Goal: Obtain resource: Download file/media

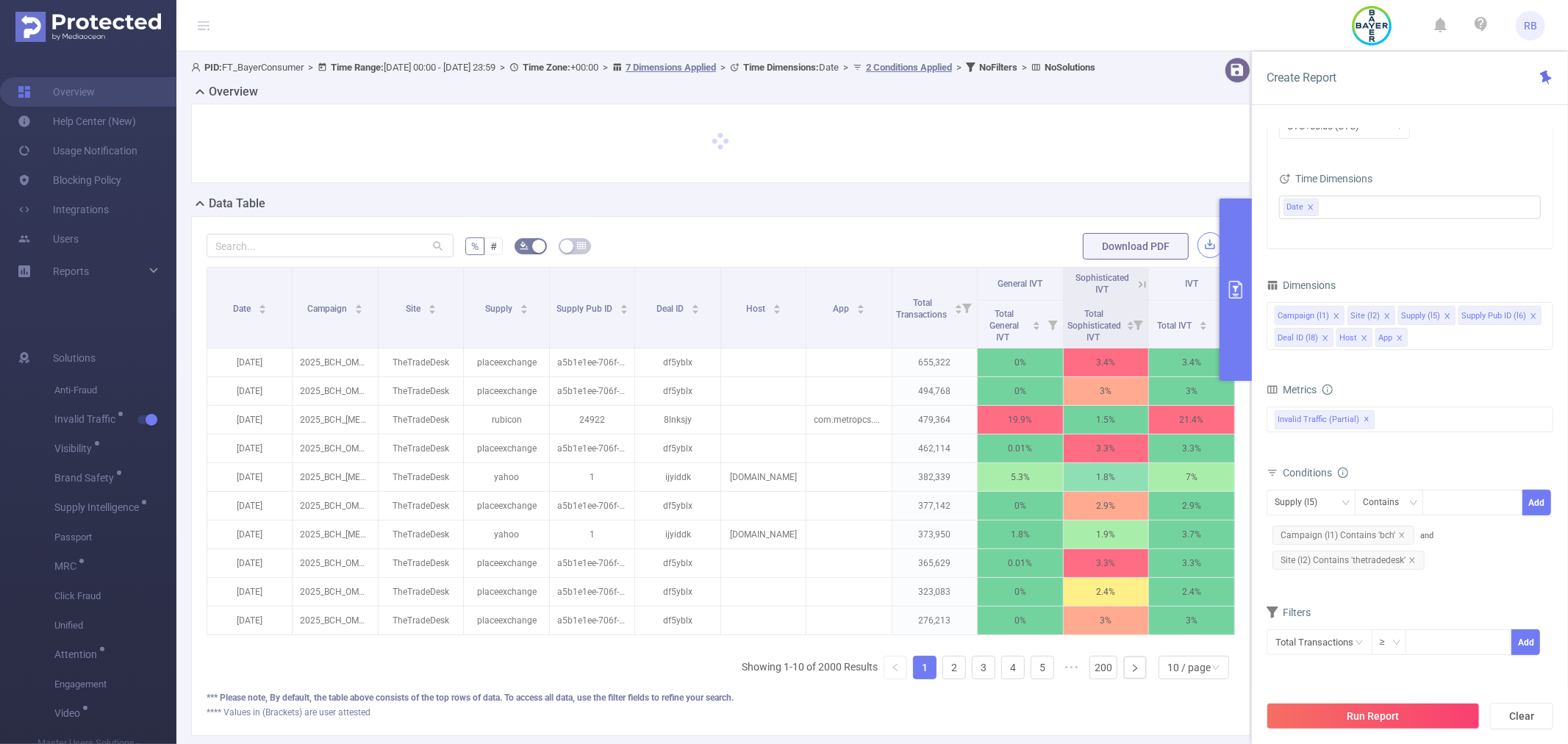
click at [1202, 256] on button "button" at bounding box center [1211, 245] width 26 height 26
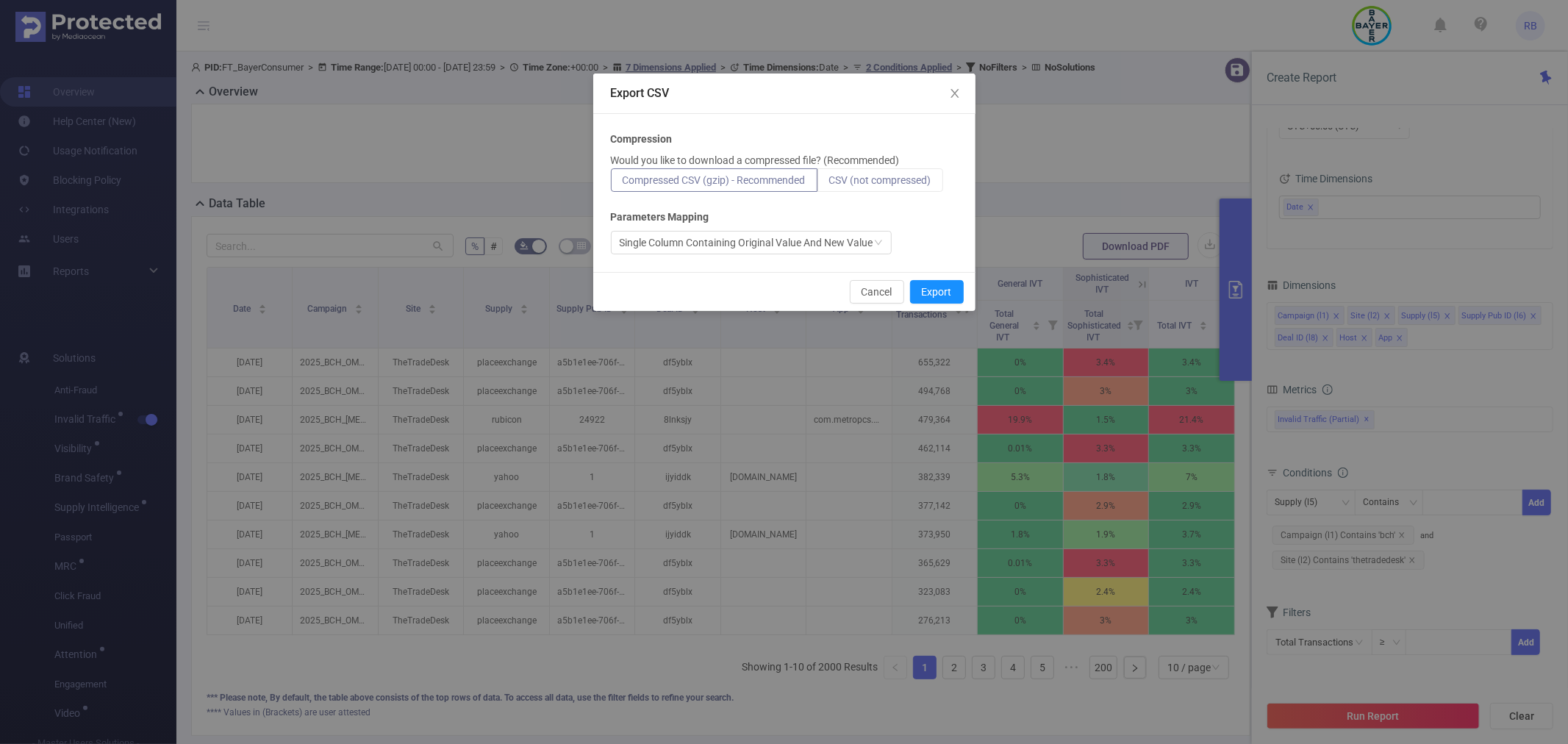
click at [870, 181] on span "CSV (not compressed)" at bounding box center [881, 179] width 102 height 12
click at [830, 184] on input "CSV (not compressed)" at bounding box center [830, 184] width 0 height 0
click at [930, 290] on button "Export" at bounding box center [938, 292] width 54 height 23
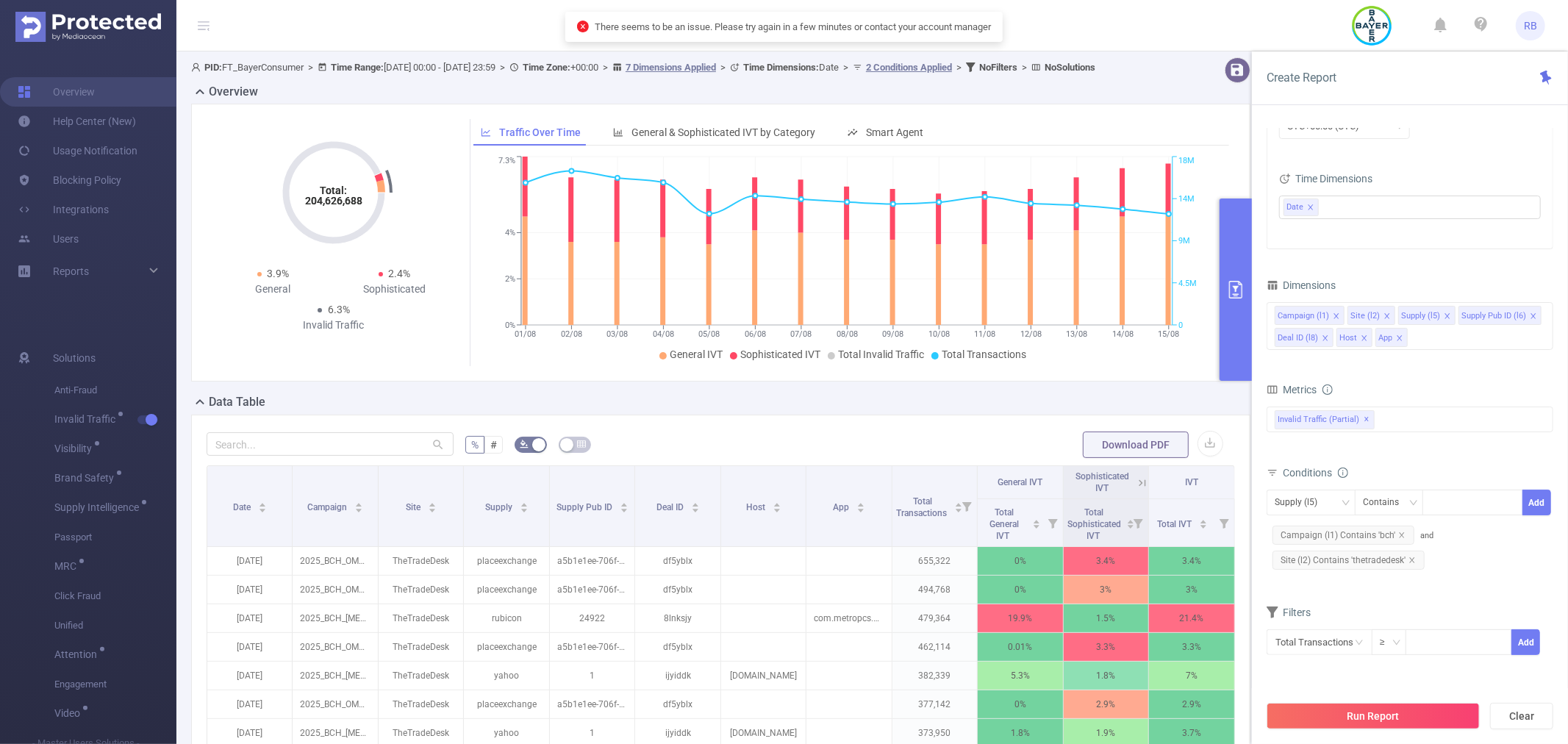
click at [780, 414] on div "Data Table" at bounding box center [727, 403] width 1071 height 21
click at [1206, 456] on button "button" at bounding box center [1211, 443] width 26 height 26
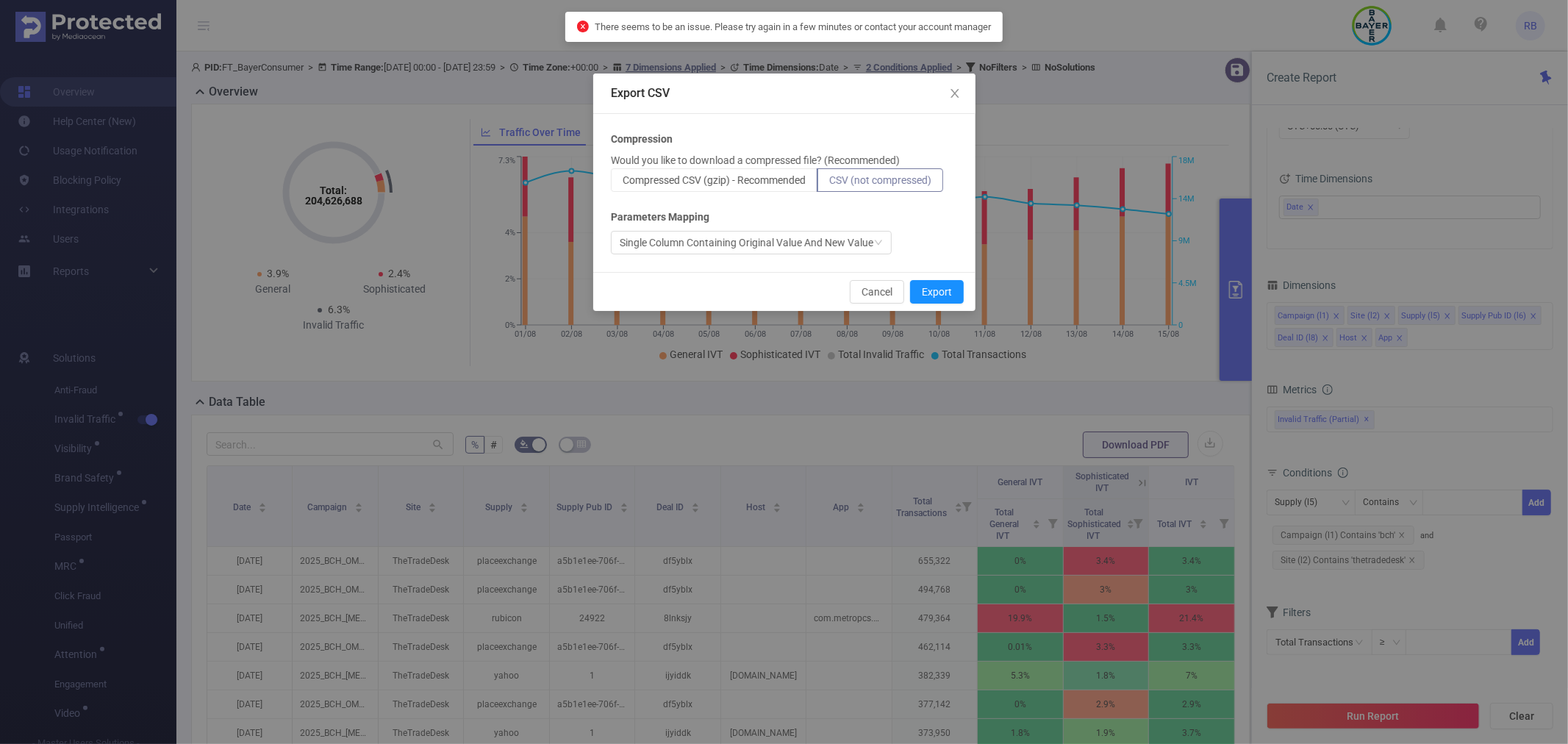
click at [1200, 459] on div "Export CSV Compression Would you like to download a compressed file? (Recommend…" at bounding box center [784, 372] width 1568 height 744
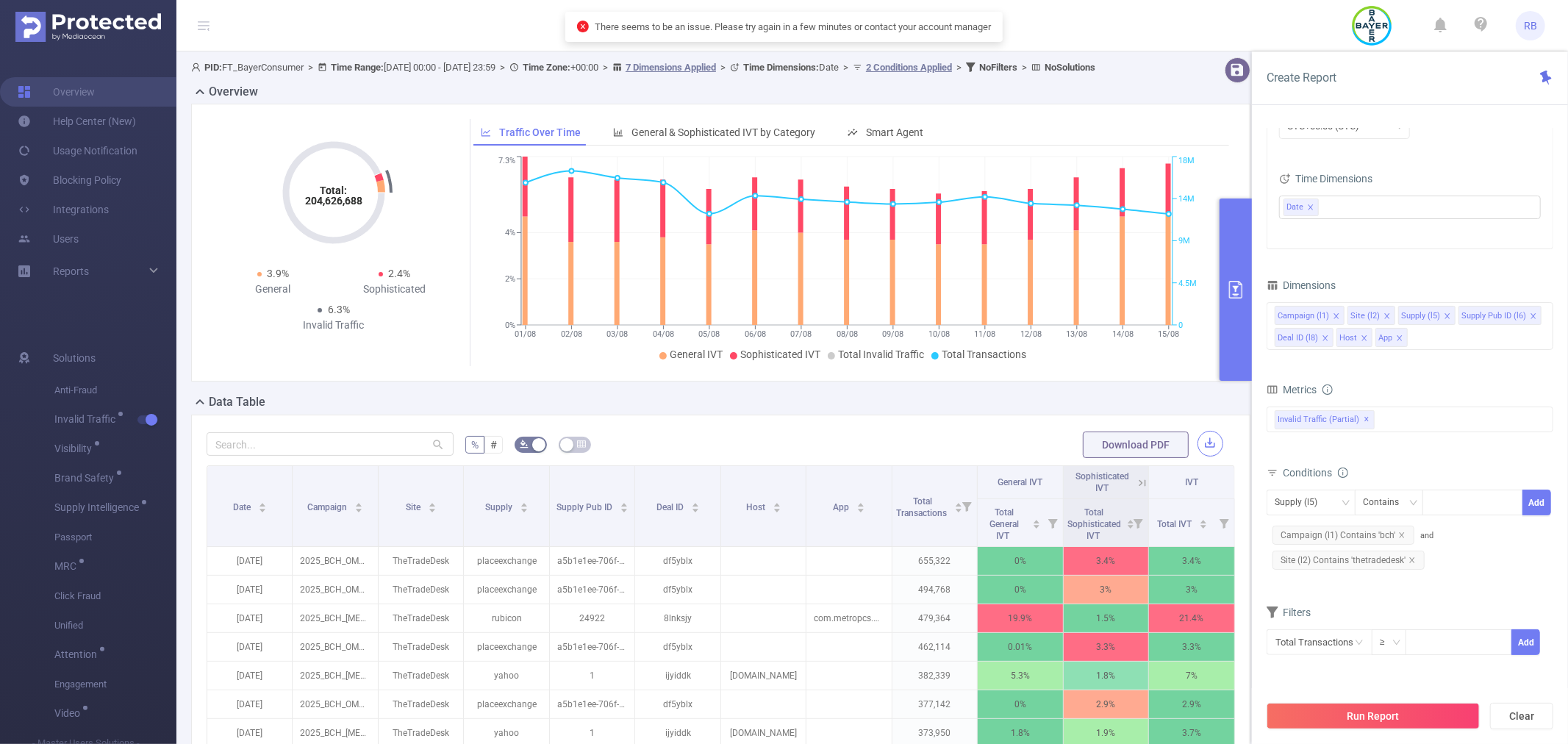
click at [1198, 456] on button "button" at bounding box center [1211, 443] width 26 height 26
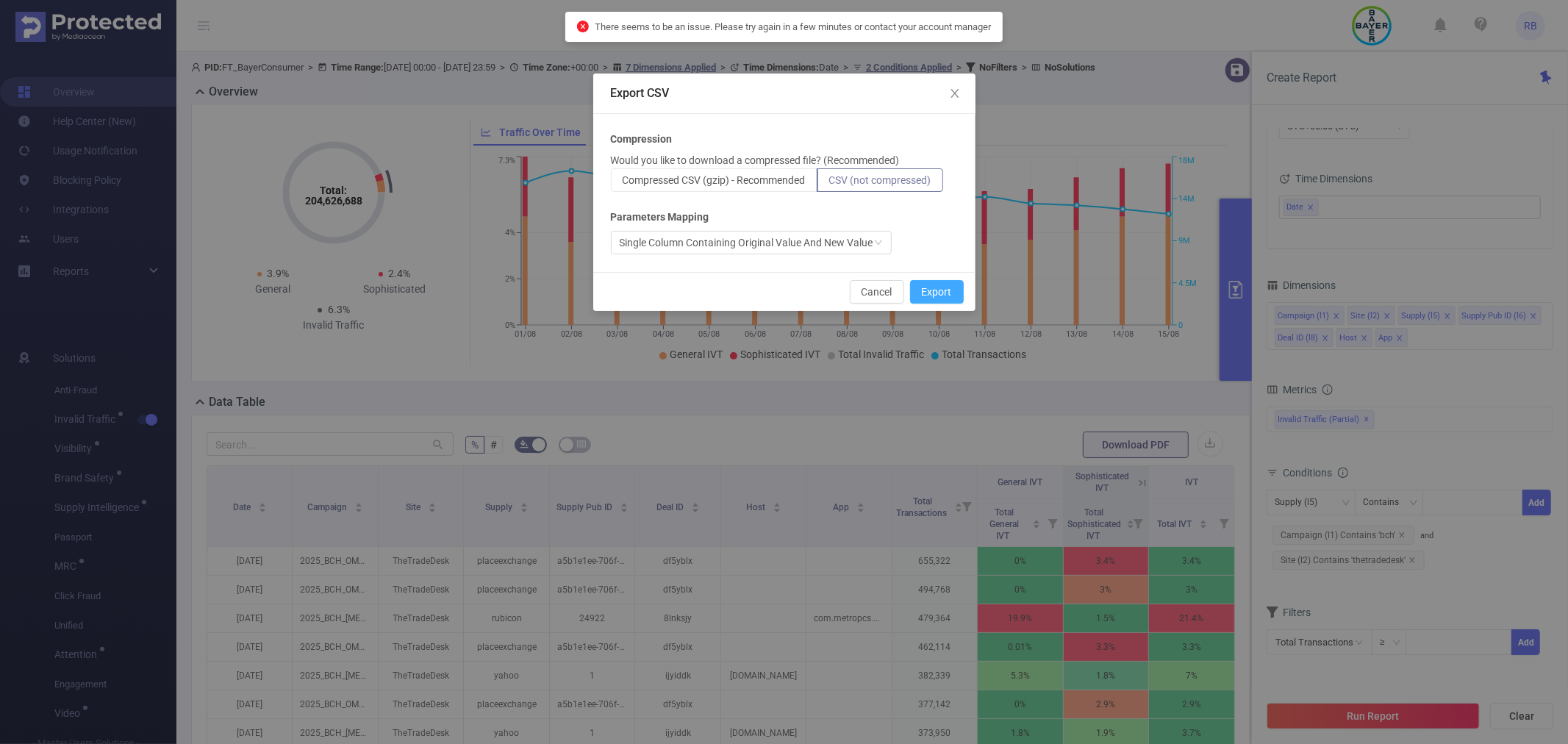
click at [929, 291] on button "Export" at bounding box center [938, 292] width 54 height 23
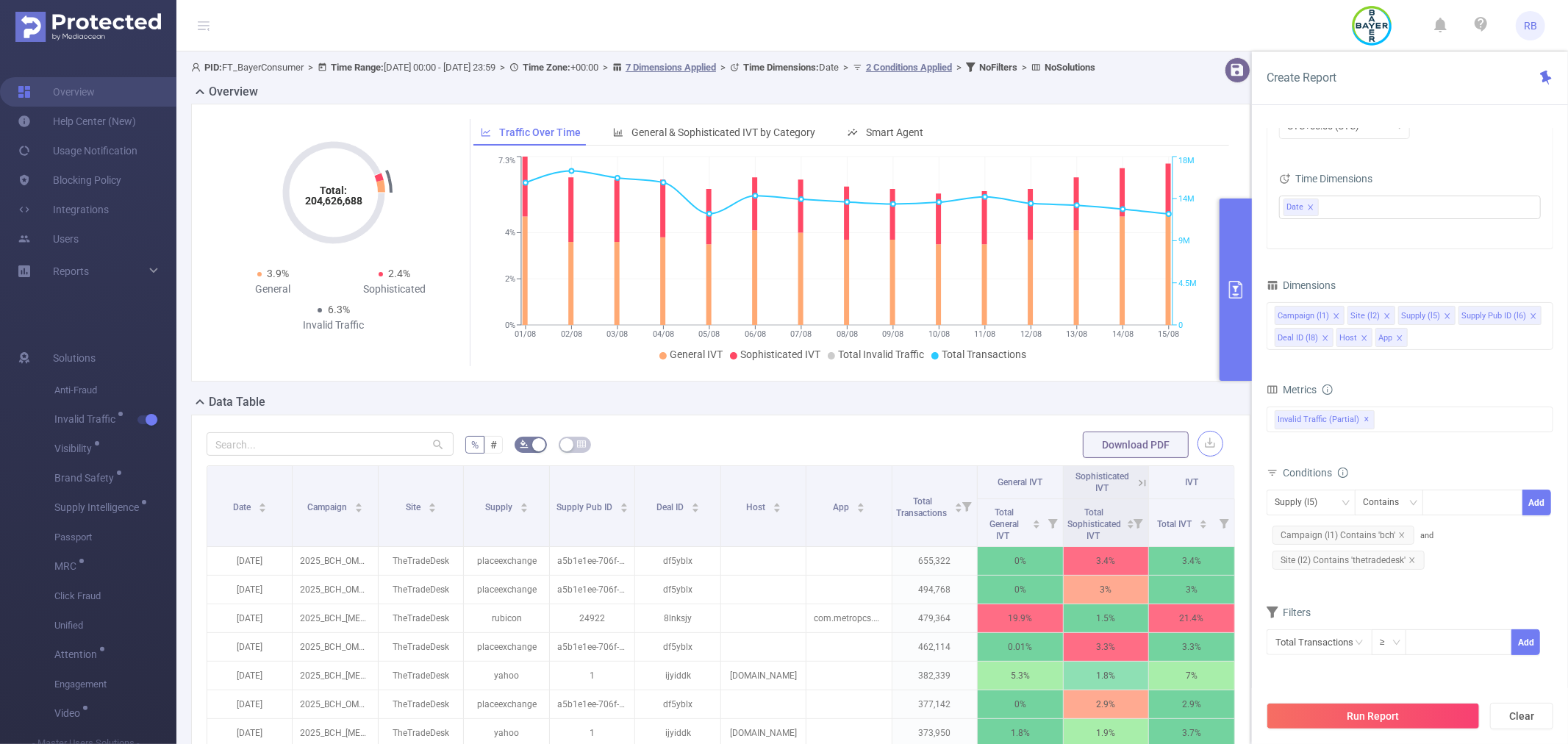
click at [1198, 456] on button "button" at bounding box center [1211, 443] width 26 height 26
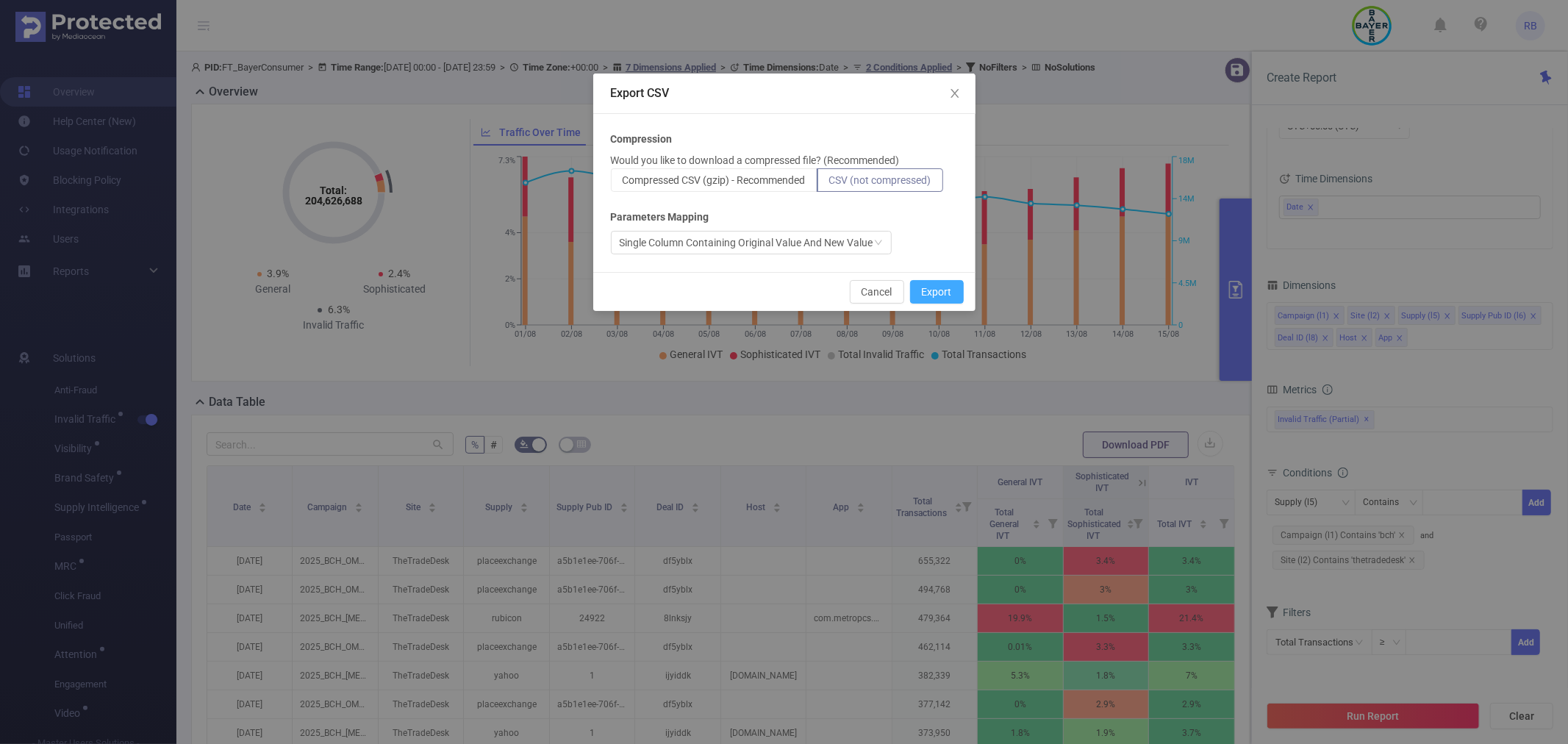
click at [931, 288] on button "Export" at bounding box center [938, 292] width 54 height 23
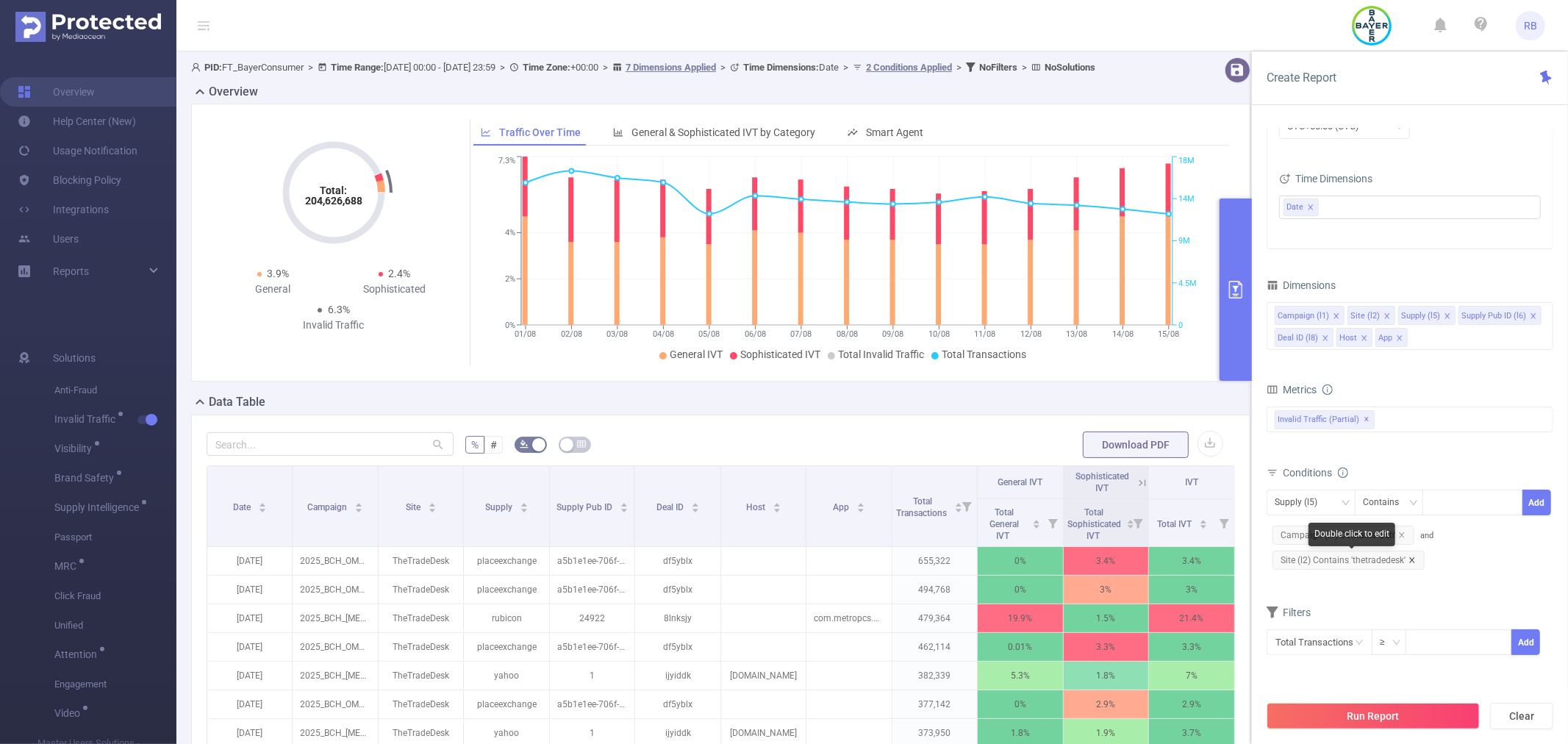
click at [1412, 556] on icon "icon: close" at bounding box center [1413, 560] width 7 height 7
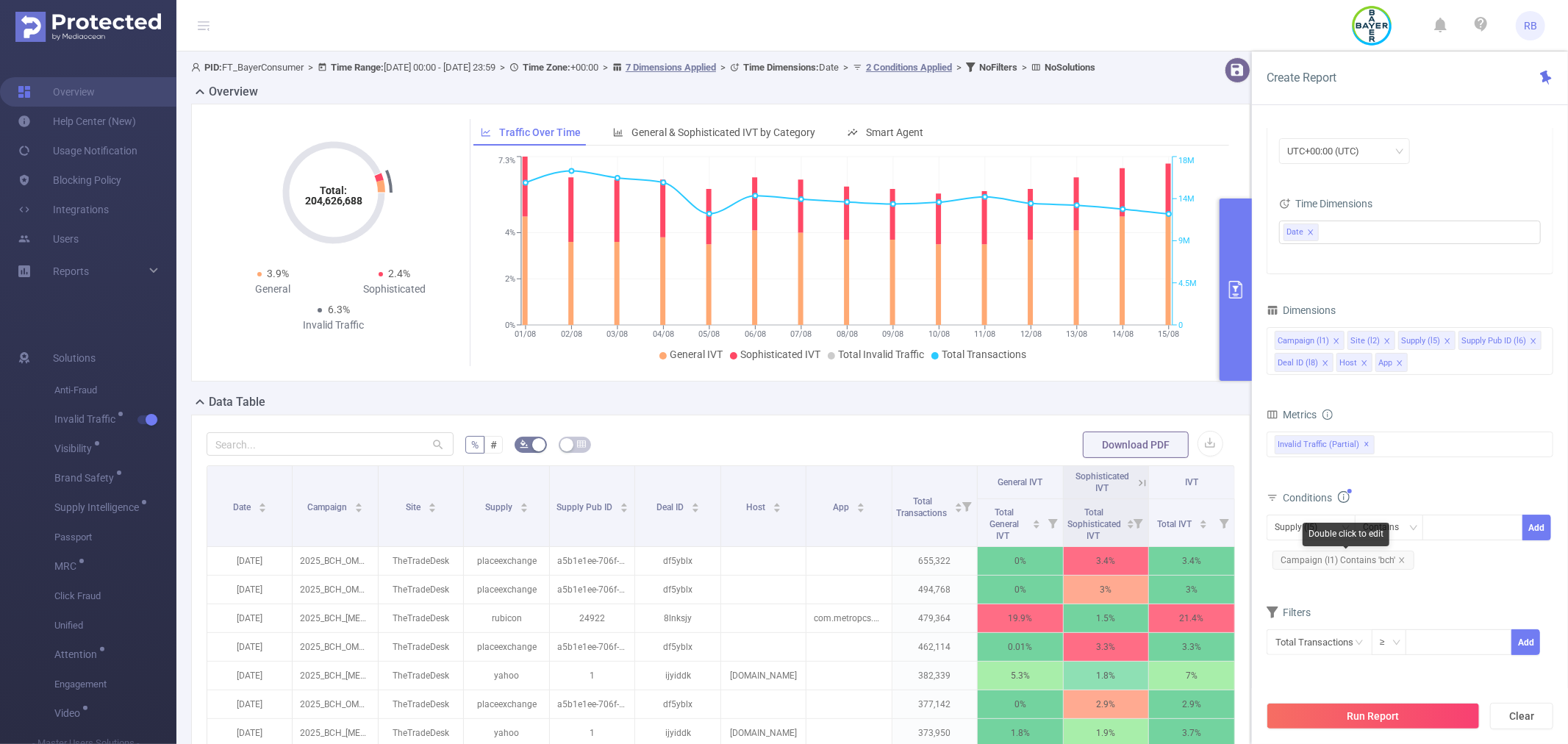
click at [1406, 560] on span "Campaign (l1) Contains 'bch'" at bounding box center [1343, 559] width 142 height 19
click at [1403, 561] on span "Campaign (l1) Contains 'bch'" at bounding box center [1343, 559] width 142 height 19
click at [1401, 561] on icon "icon: close" at bounding box center [1402, 560] width 7 height 7
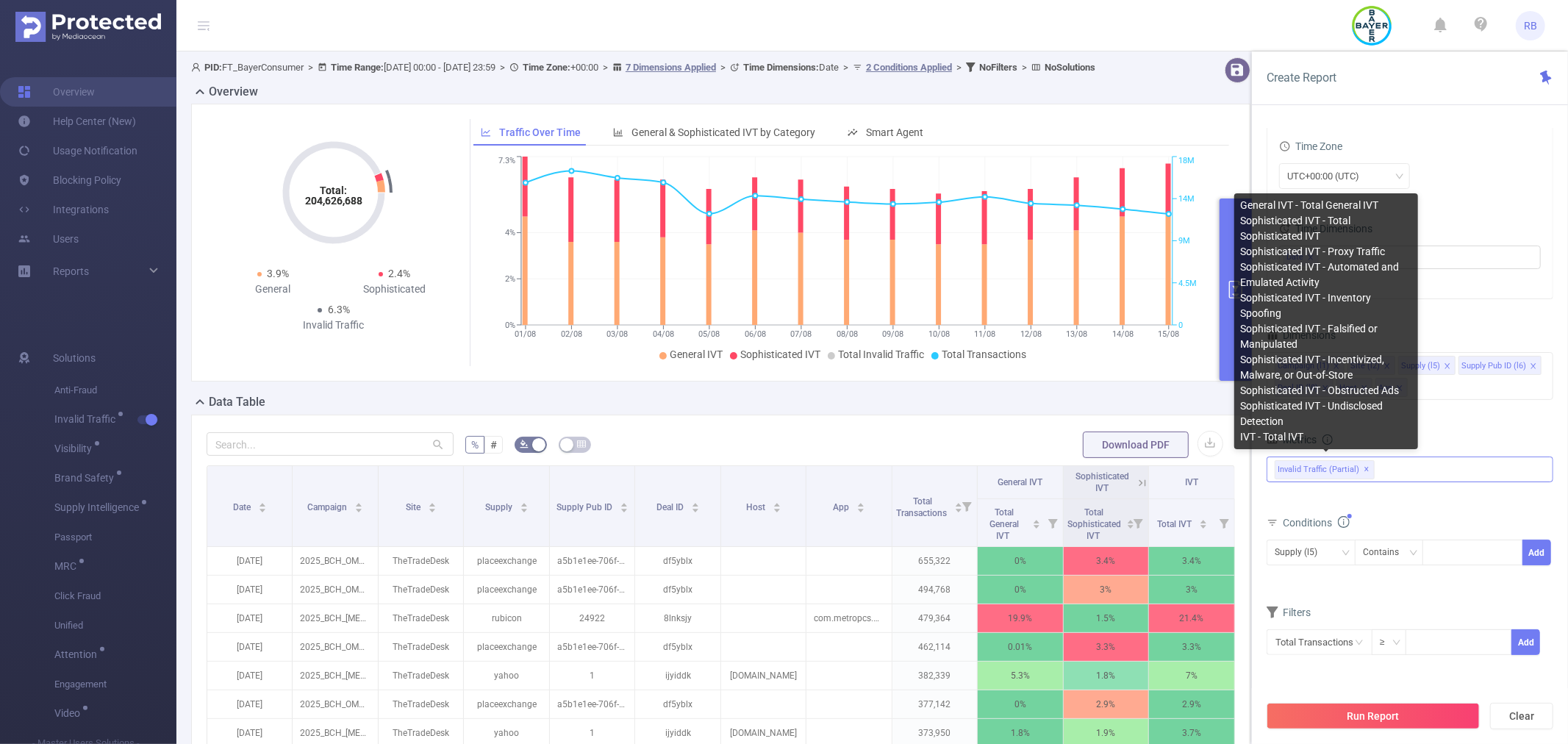
click at [1365, 472] on span "✕" at bounding box center [1368, 469] width 6 height 18
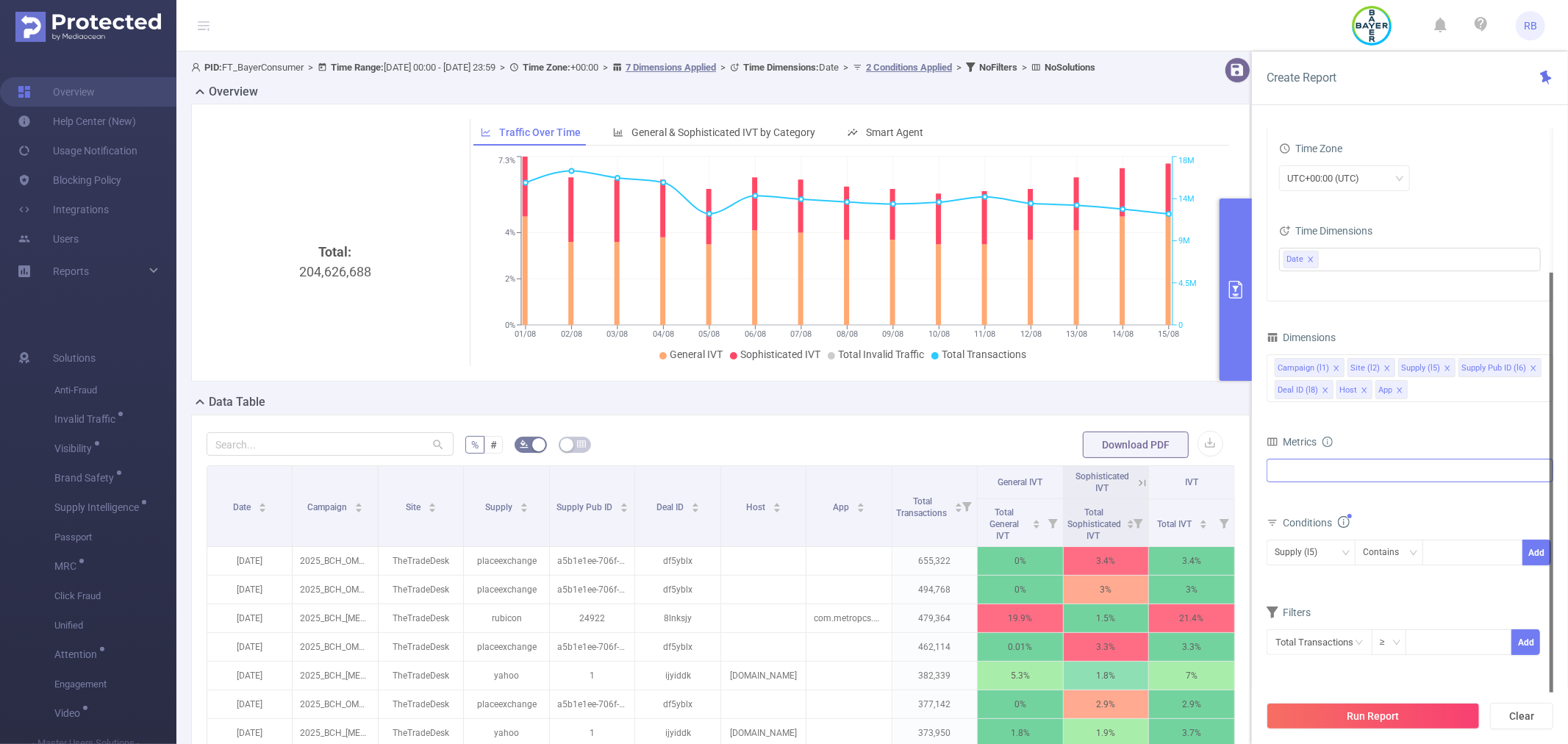
click at [1361, 472] on div at bounding box center [1410, 470] width 286 height 23
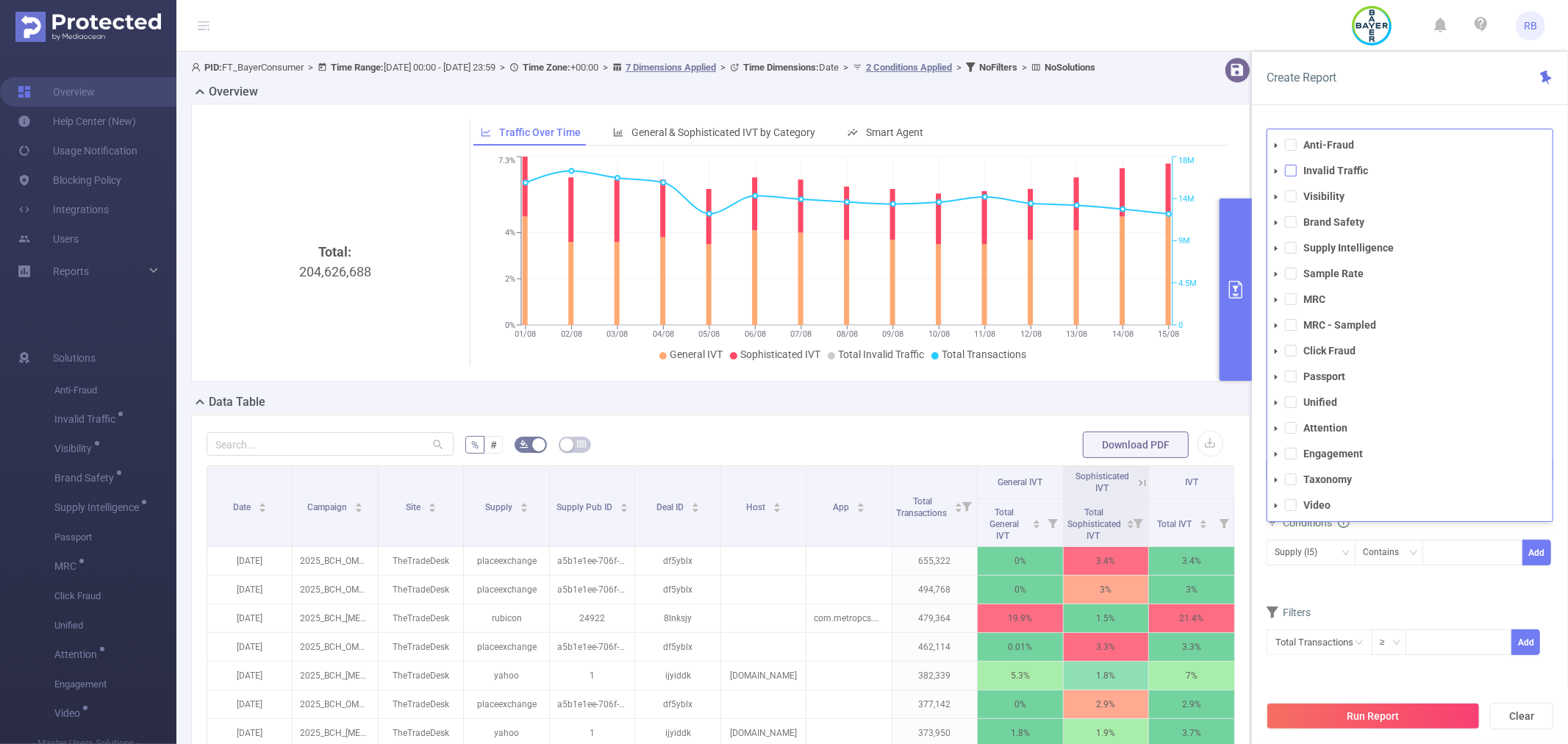
click at [1287, 171] on span at bounding box center [1291, 170] width 12 height 12
click at [1349, 595] on form "Dimensions Campaign (l1) Site (l2) Supply (l5) Supply Pub ID (l6) Deal ID (l8) …" at bounding box center [1410, 501] width 286 height 349
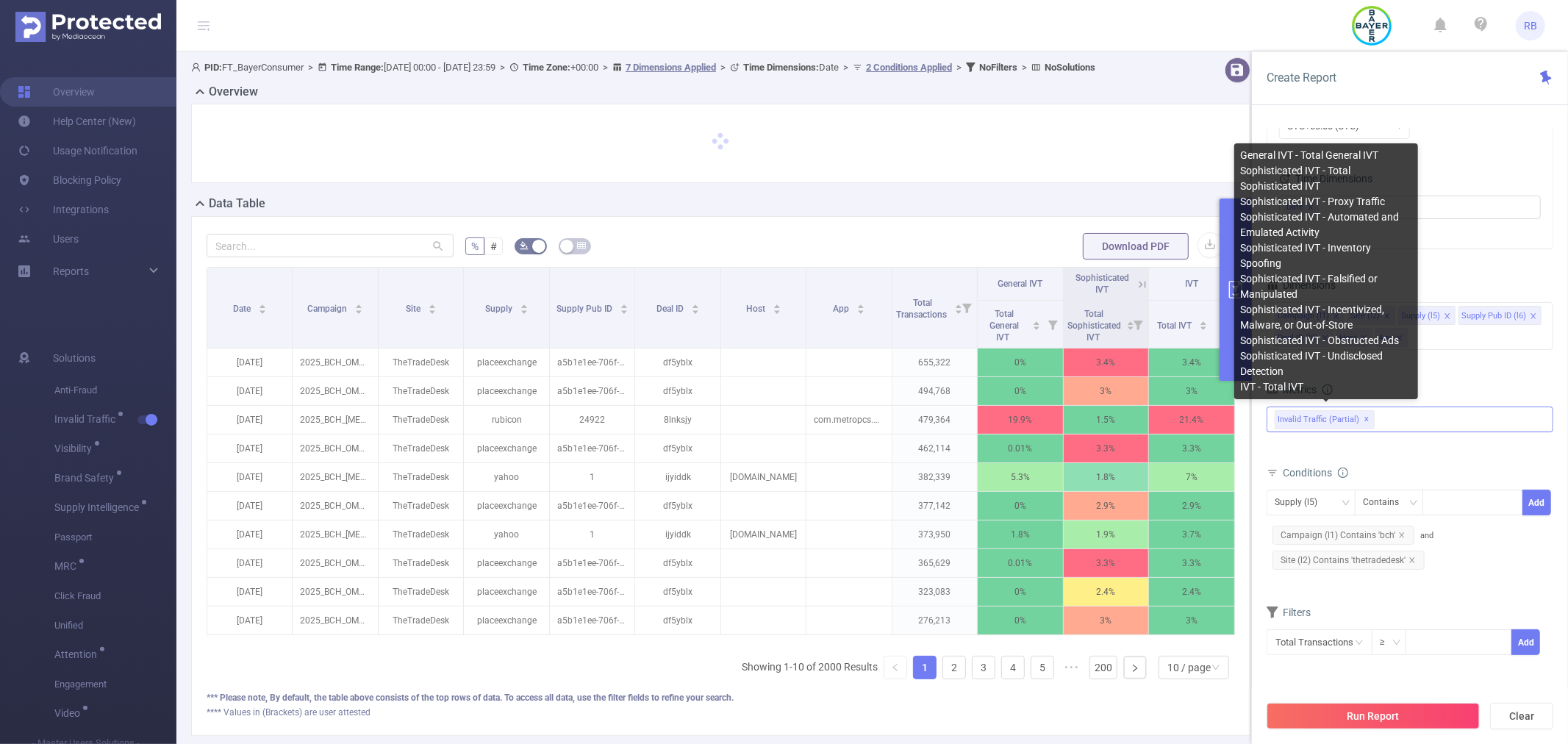
click at [1365, 419] on span "✕" at bounding box center [1368, 420] width 6 height 18
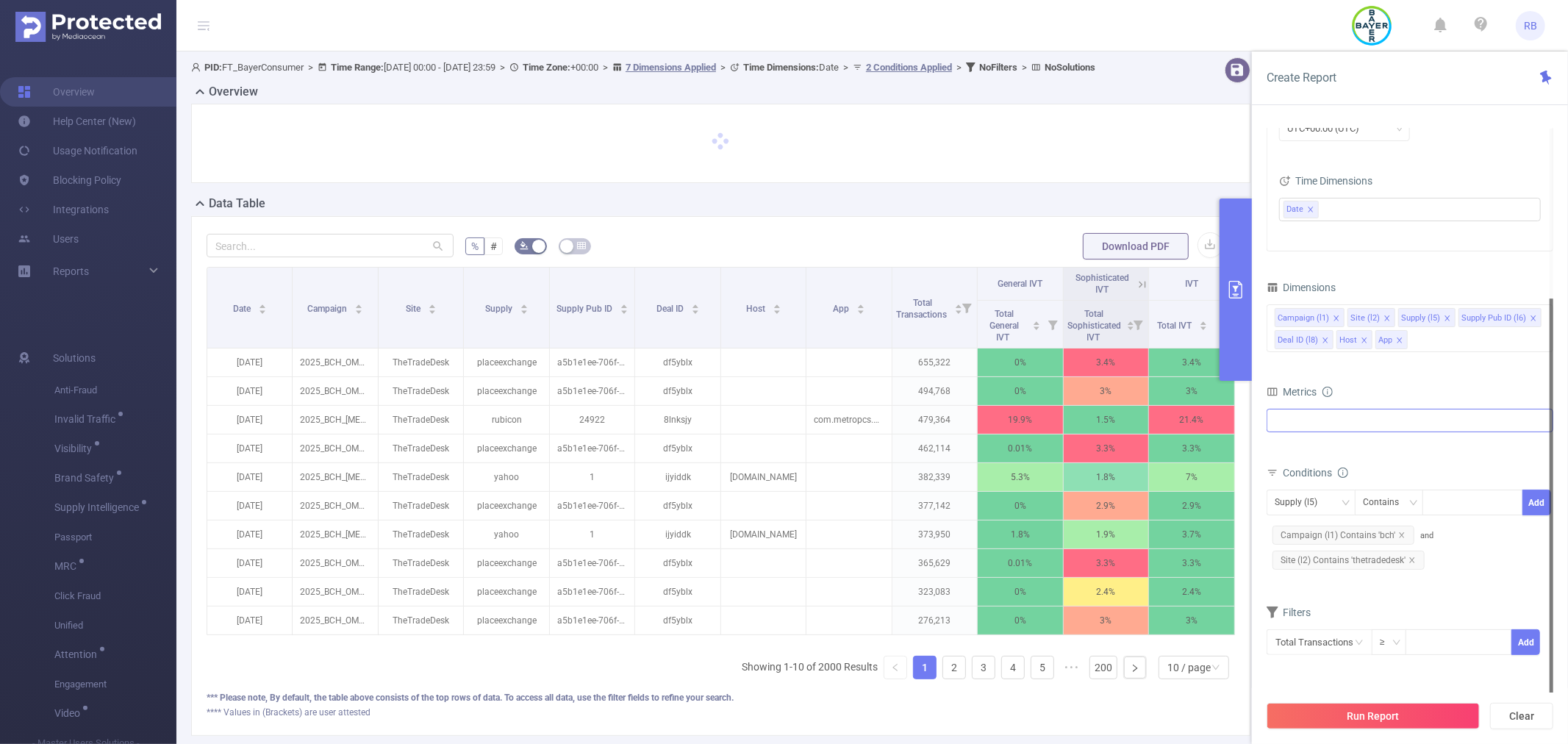
click at [1365, 419] on div at bounding box center [1410, 420] width 286 height 23
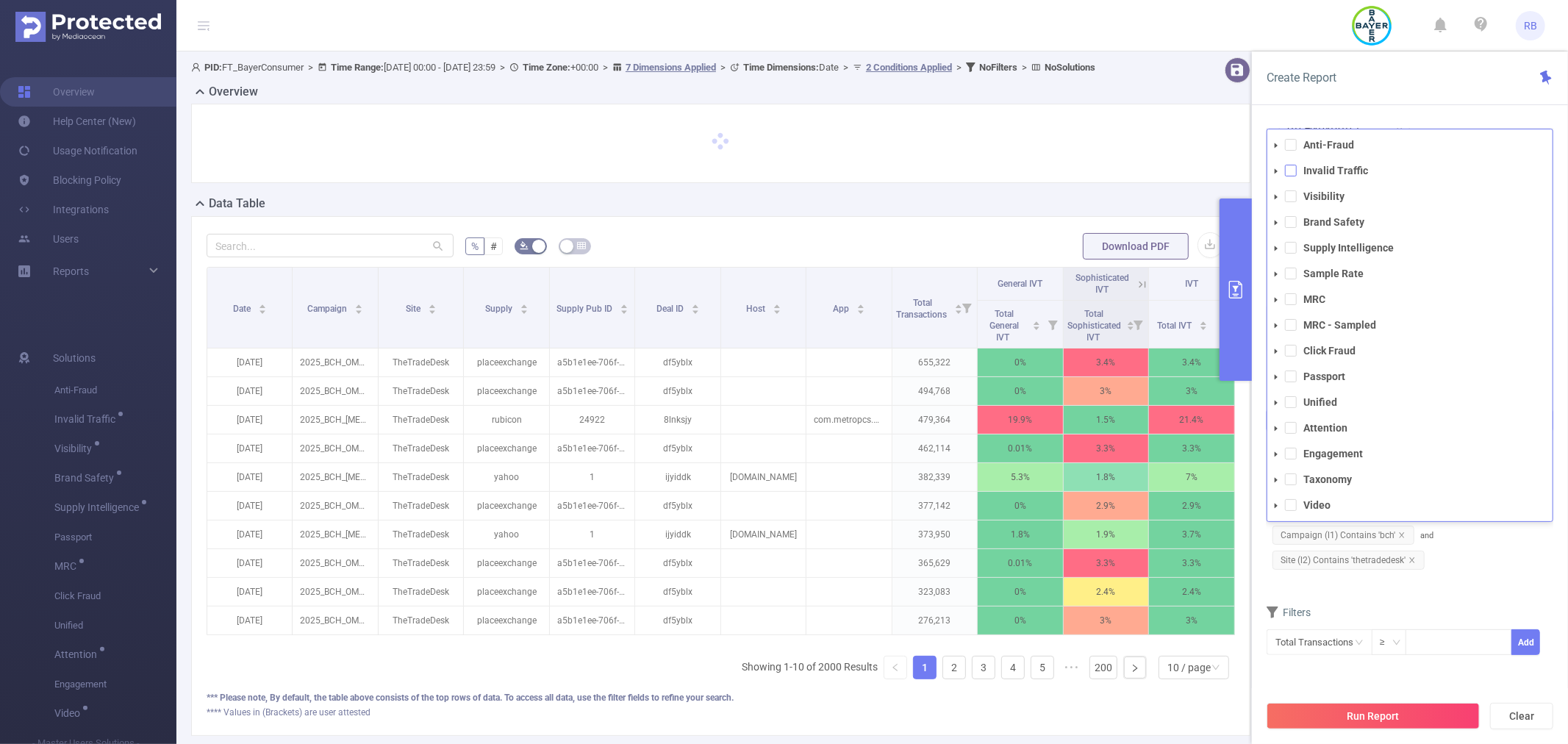
click at [1291, 170] on span at bounding box center [1291, 170] width 12 height 12
click at [1377, 719] on button "Run Report" at bounding box center [1373, 715] width 213 height 26
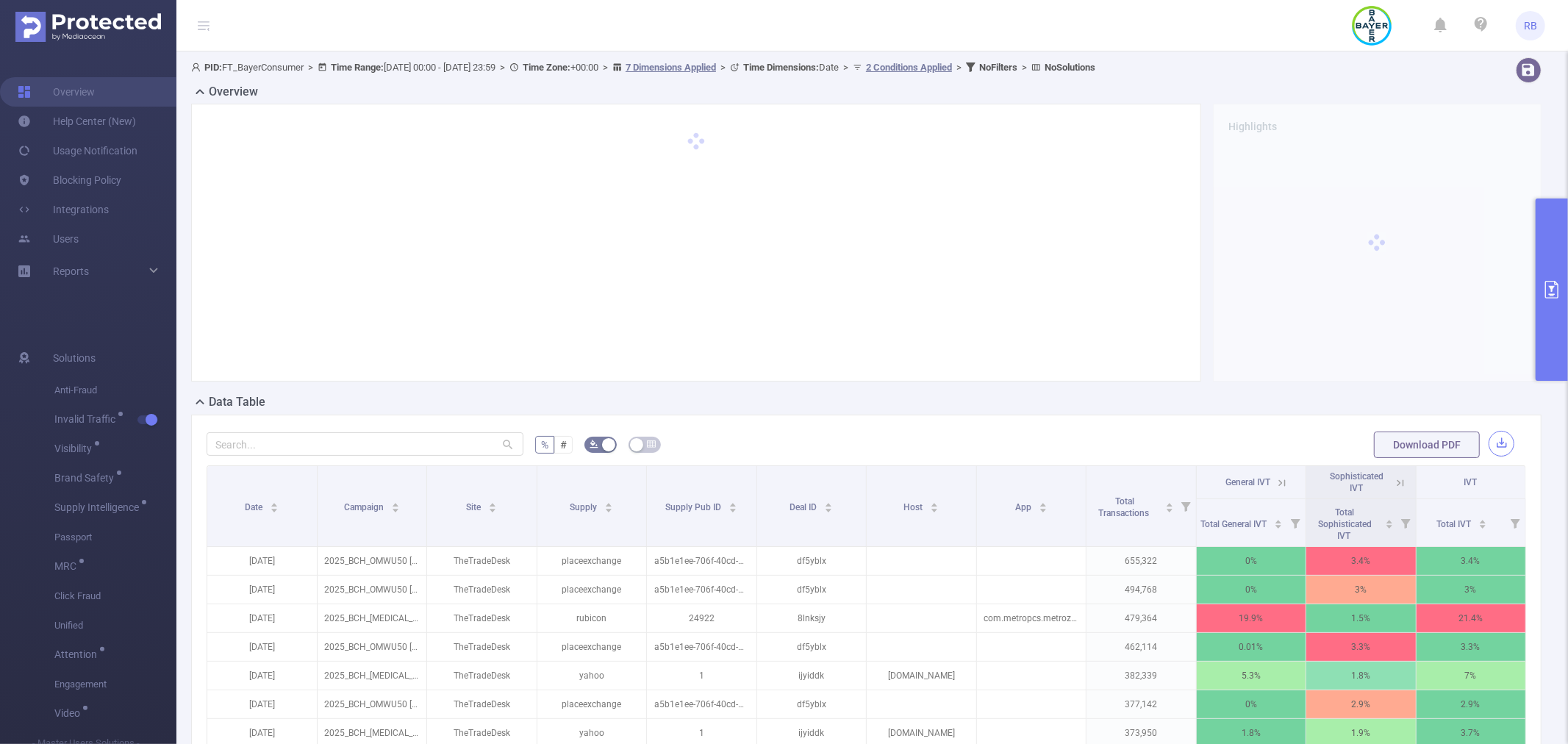
click at [1494, 433] on button "button" at bounding box center [1502, 443] width 26 height 26
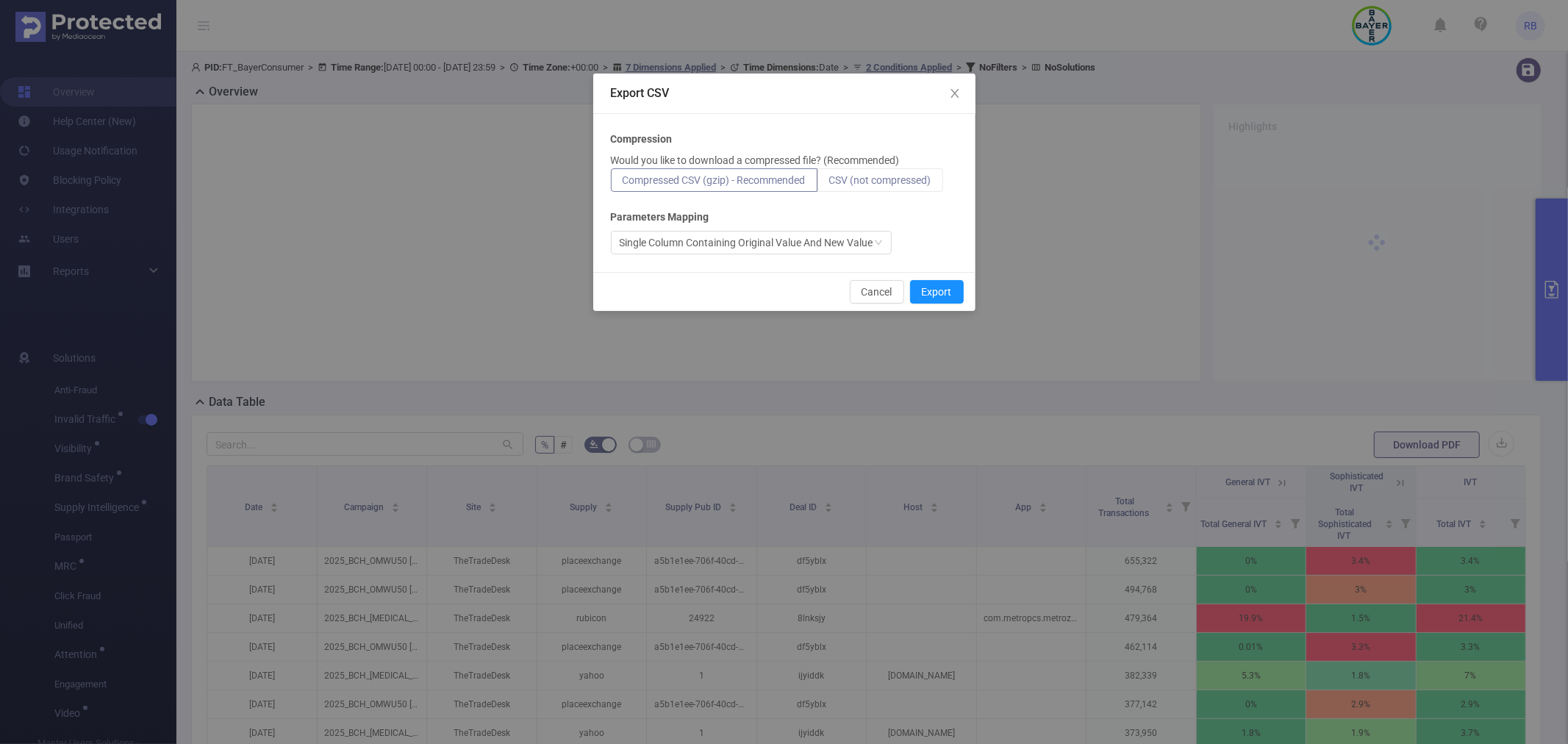
click at [901, 175] on span "CSV (not compressed)" at bounding box center [881, 179] width 102 height 12
click at [830, 184] on input "CSV (not compressed)" at bounding box center [830, 184] width 0 height 0
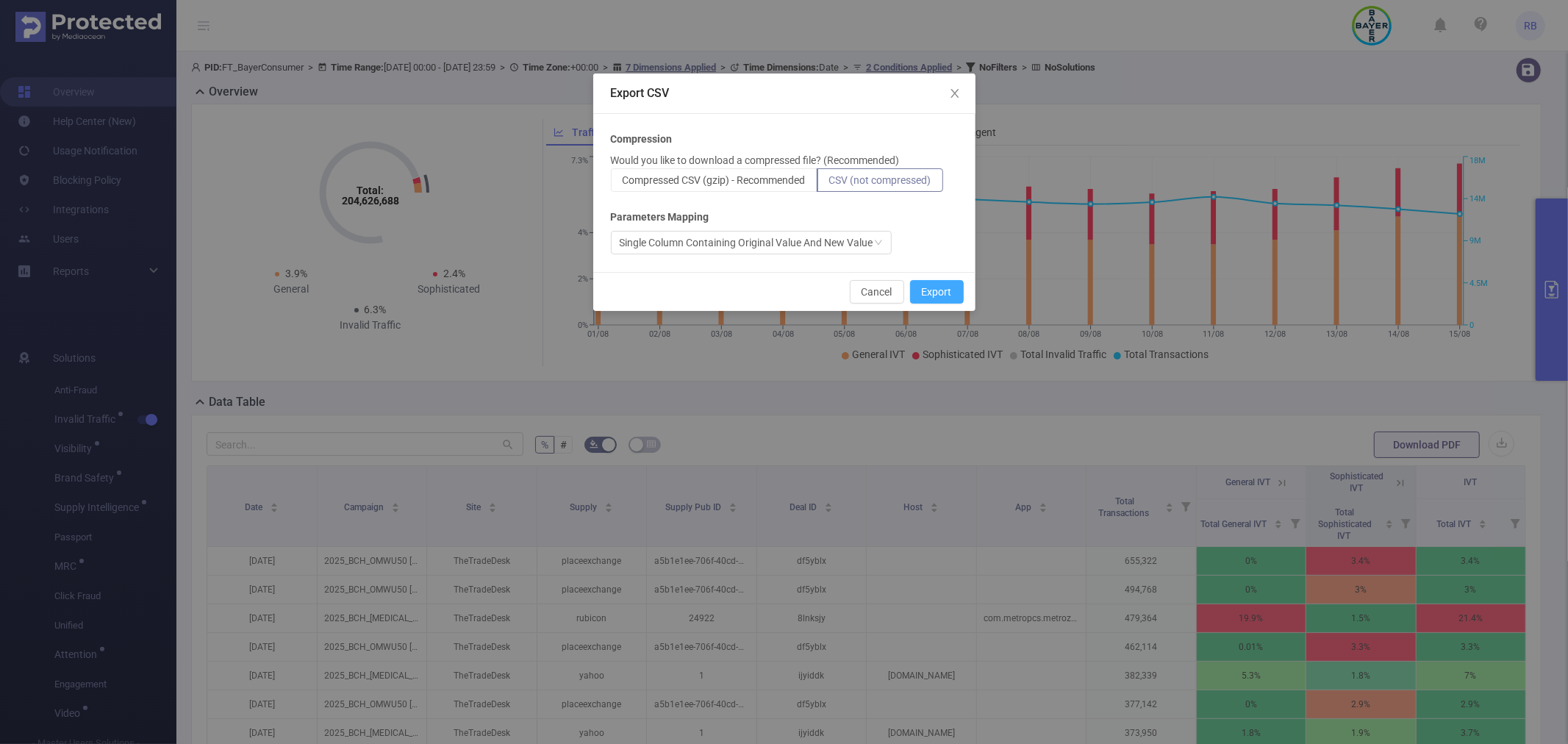
click at [930, 289] on button "Export" at bounding box center [938, 292] width 54 height 23
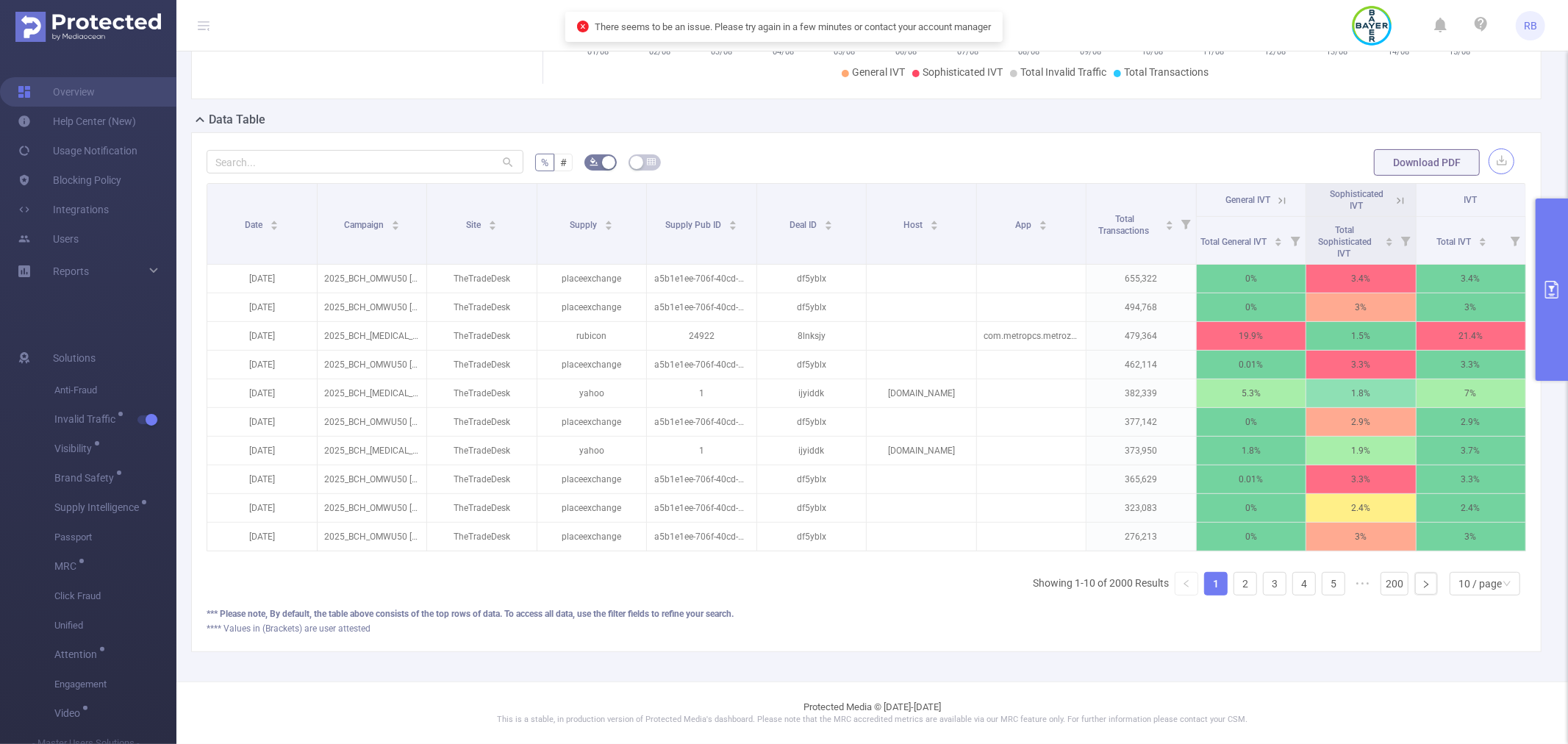
scroll to position [296, 0]
click at [1552, 303] on button "primary" at bounding box center [1552, 289] width 32 height 182
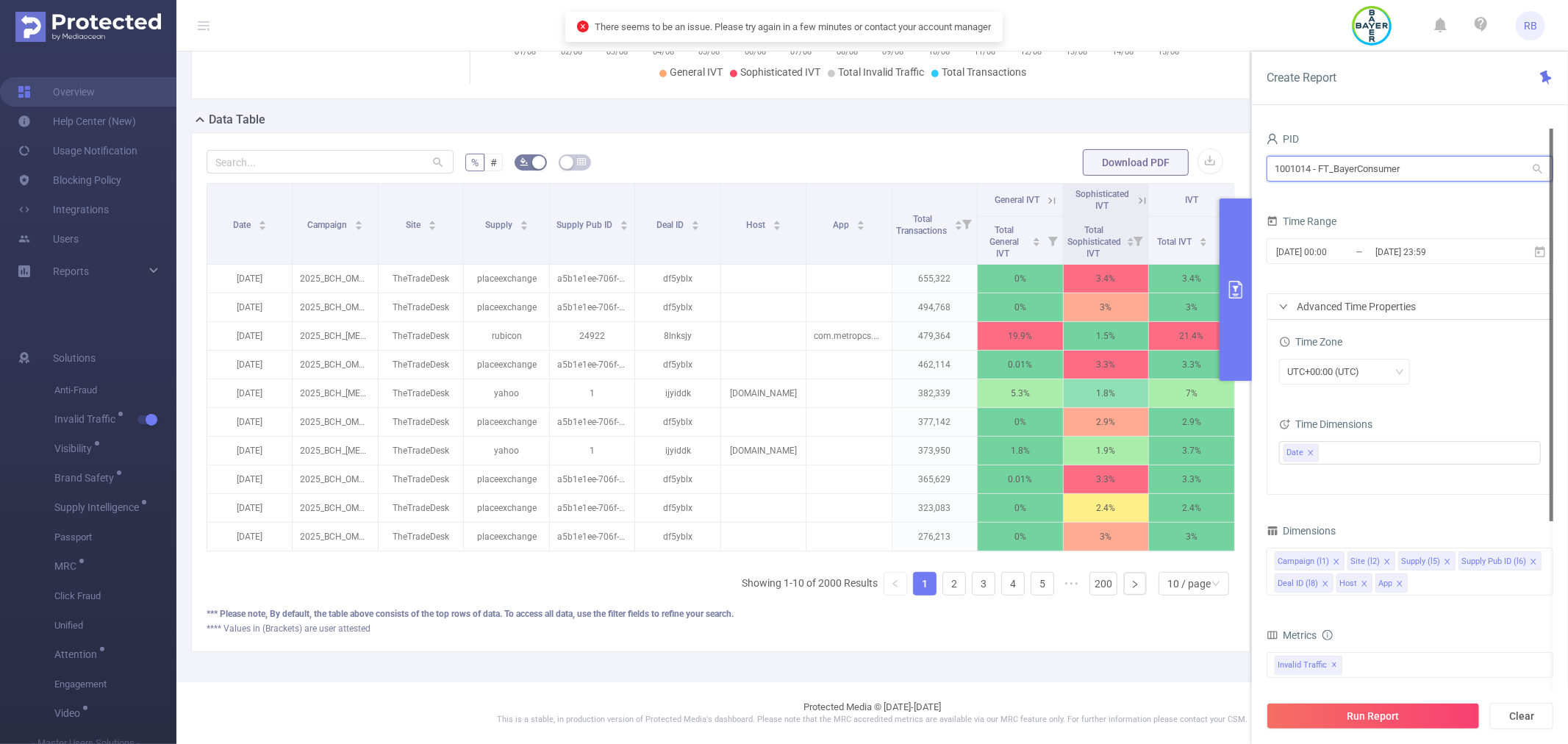
click at [1329, 170] on input "1001014 - FT_BayerConsumer" at bounding box center [1410, 169] width 286 height 26
click at [1331, 170] on input "1001014 - FT_BayerConsumer" at bounding box center [1410, 169] width 286 height 26
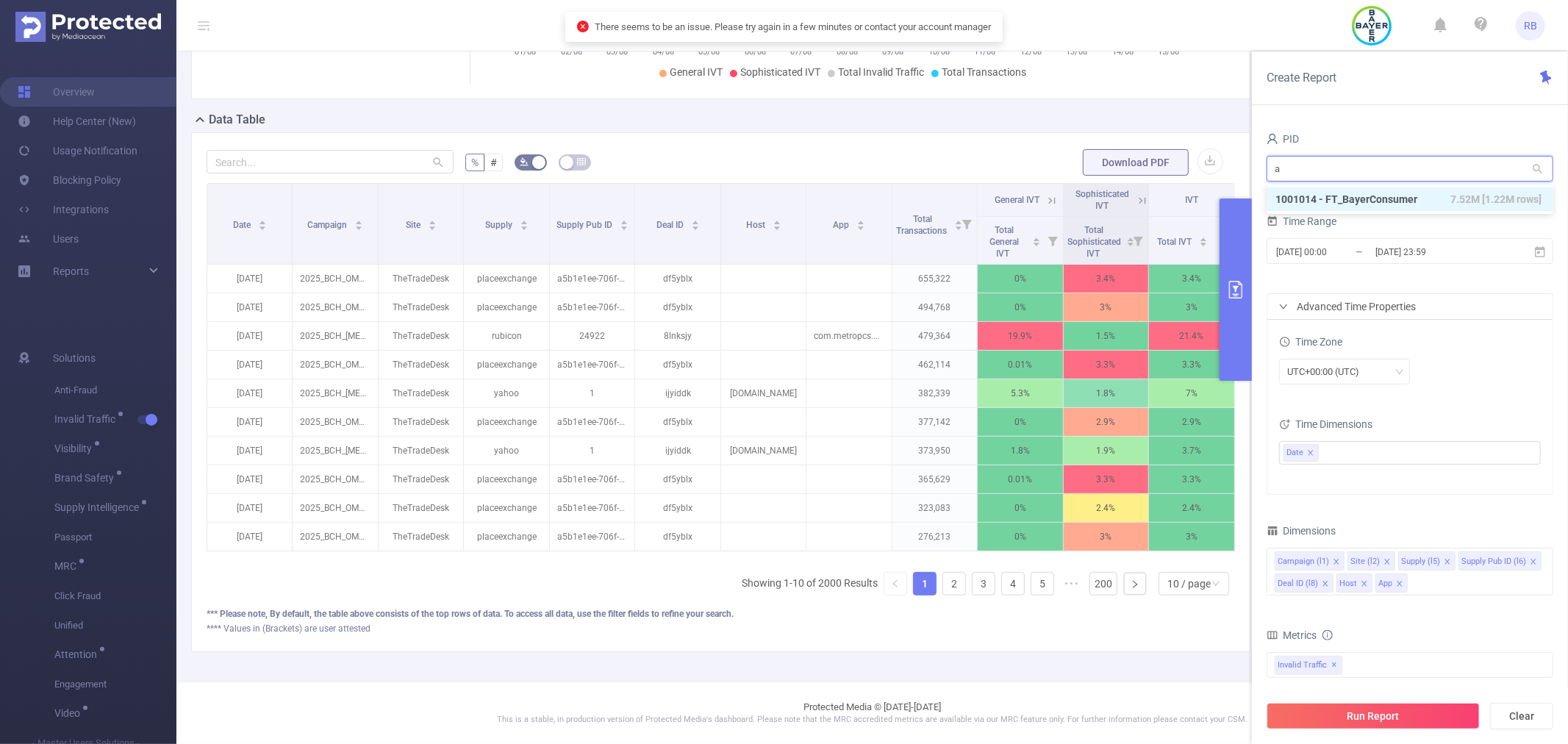
type input "ad"
click at [1331, 189] on li "1000925 - FT_Adobe_InHouse 222M [60M rows]" at bounding box center [1410, 199] width 286 height 23
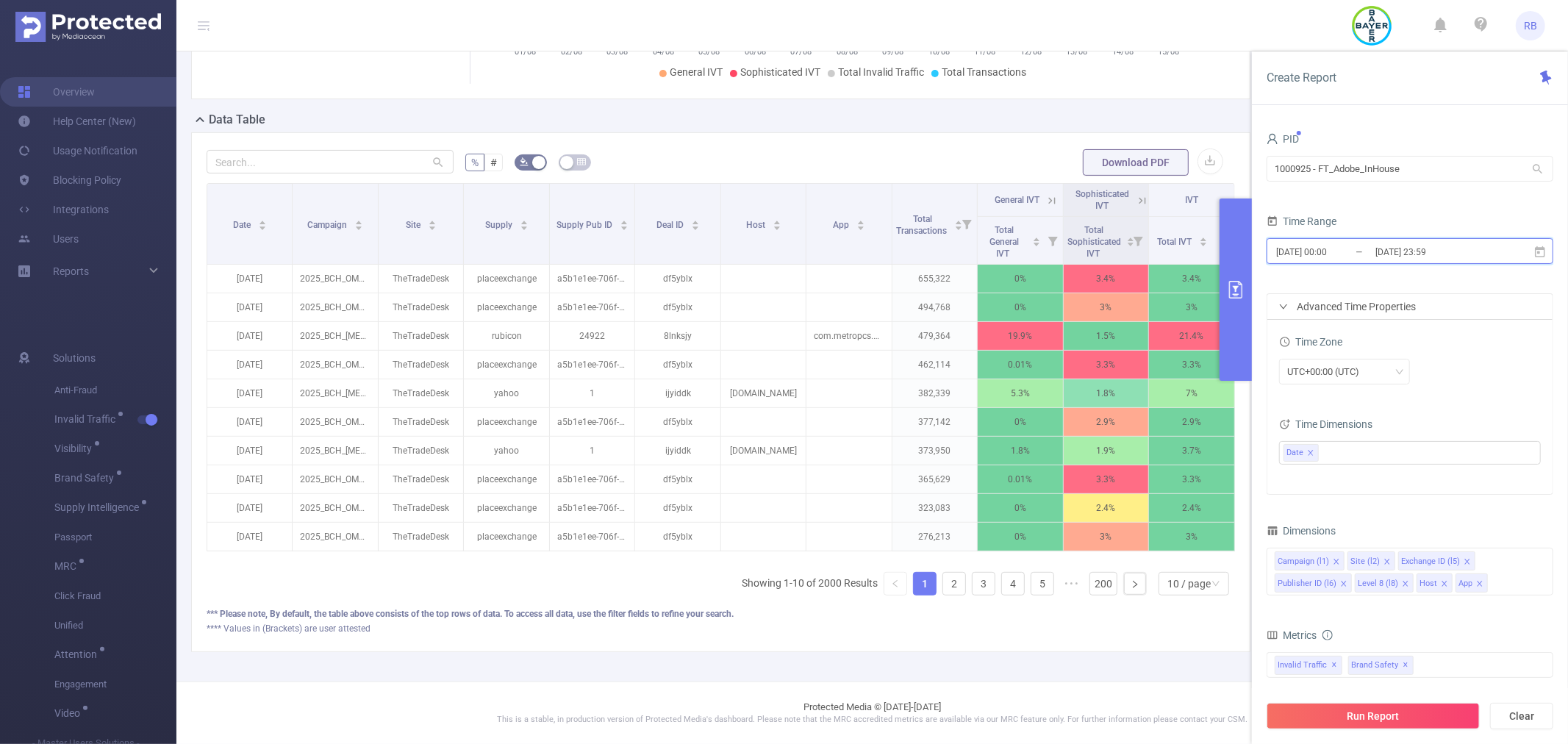
click at [1369, 261] on span "2025-08-01 00:00 _ 2025-08-15 23:59" at bounding box center [1410, 250] width 286 height 26
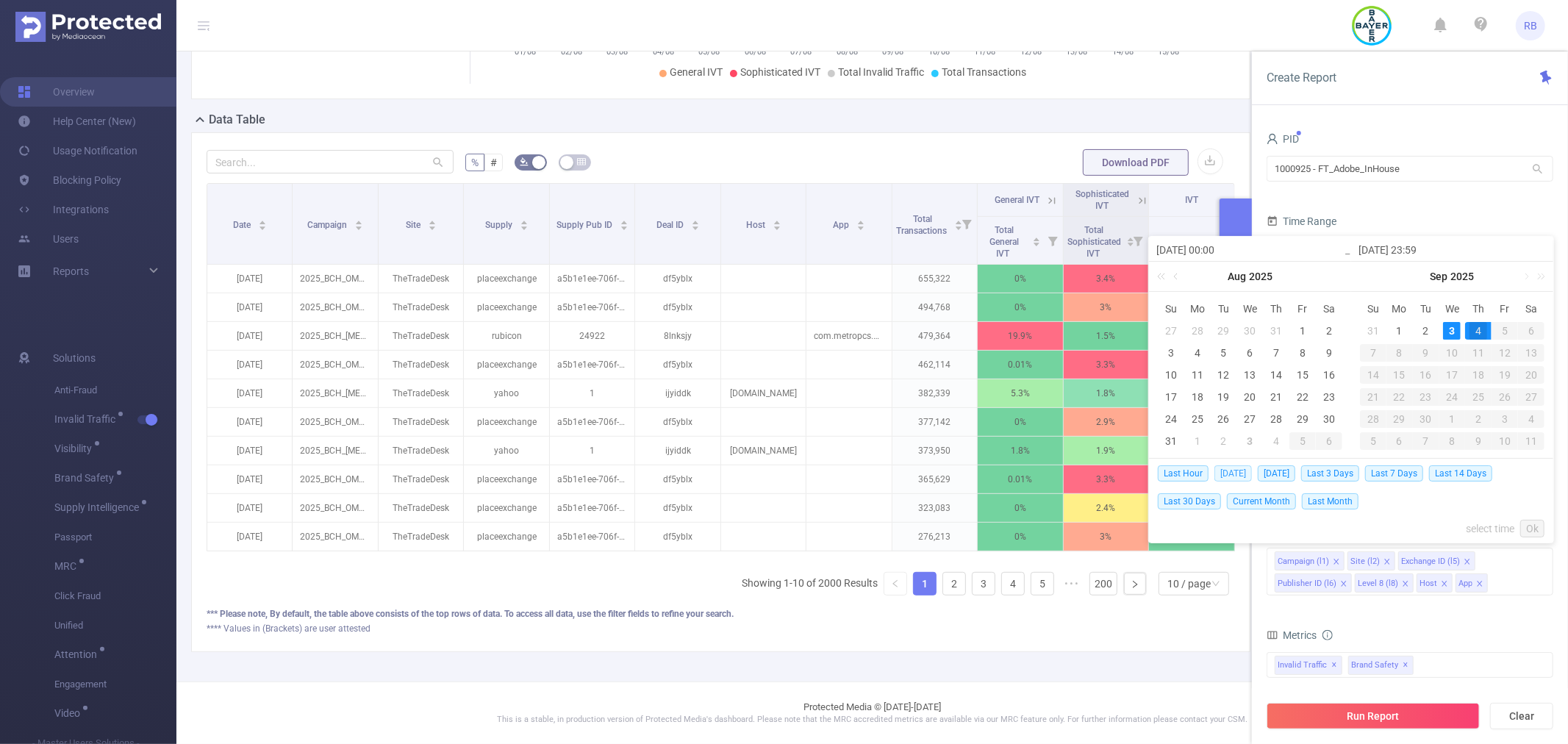
click at [1228, 473] on span "Today" at bounding box center [1234, 473] width 38 height 16
type input "2025-09-03 00:00"
type input "2025-09-03 23:59"
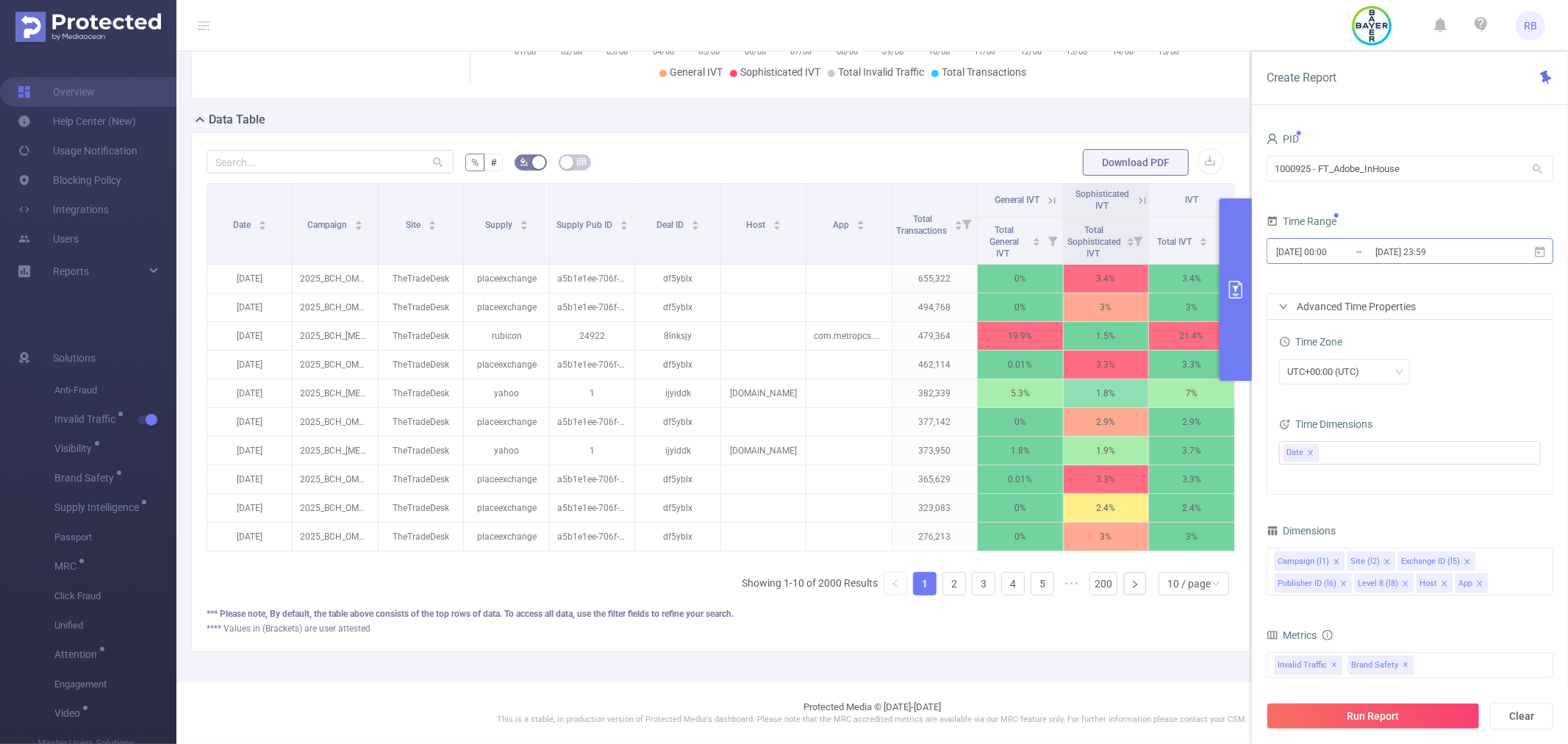
click at [1350, 253] on input "2025-09-03 00:00" at bounding box center [1335, 251] width 119 height 20
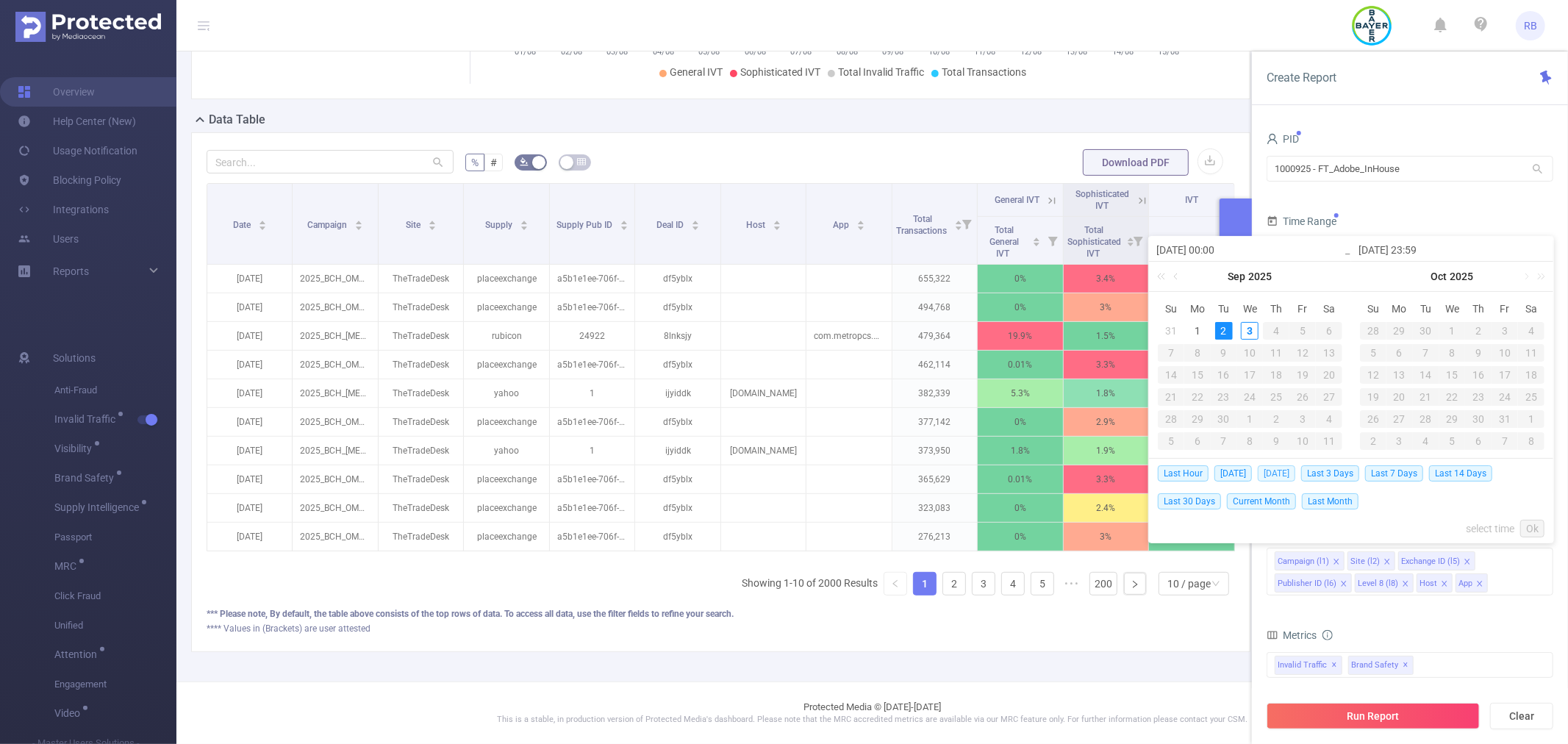
click at [1269, 472] on span "Yesterday" at bounding box center [1277, 473] width 38 height 16
type input "2025-09-02 00:00"
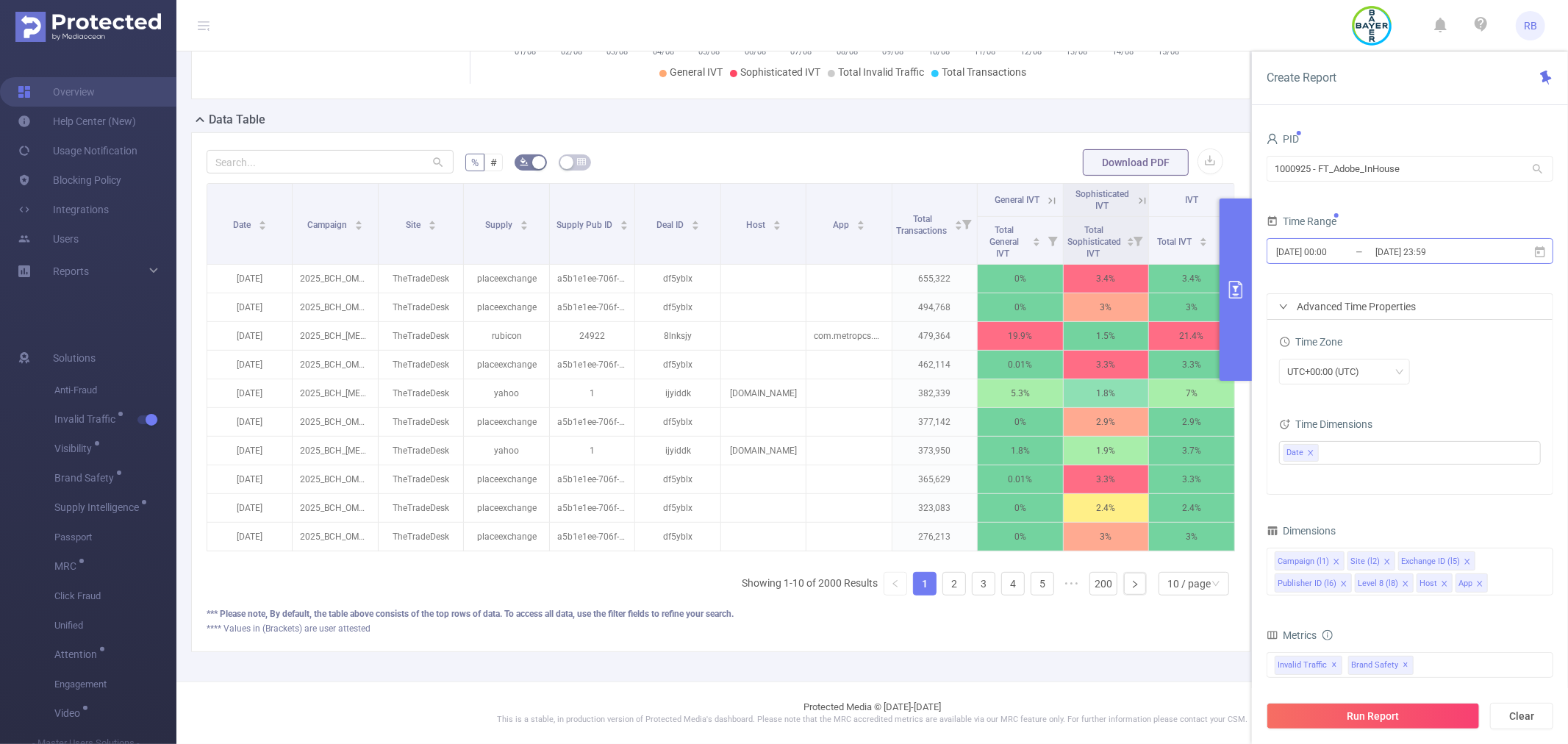
click at [1363, 252] on input "2025-09-02 00:00" at bounding box center [1335, 251] width 119 height 20
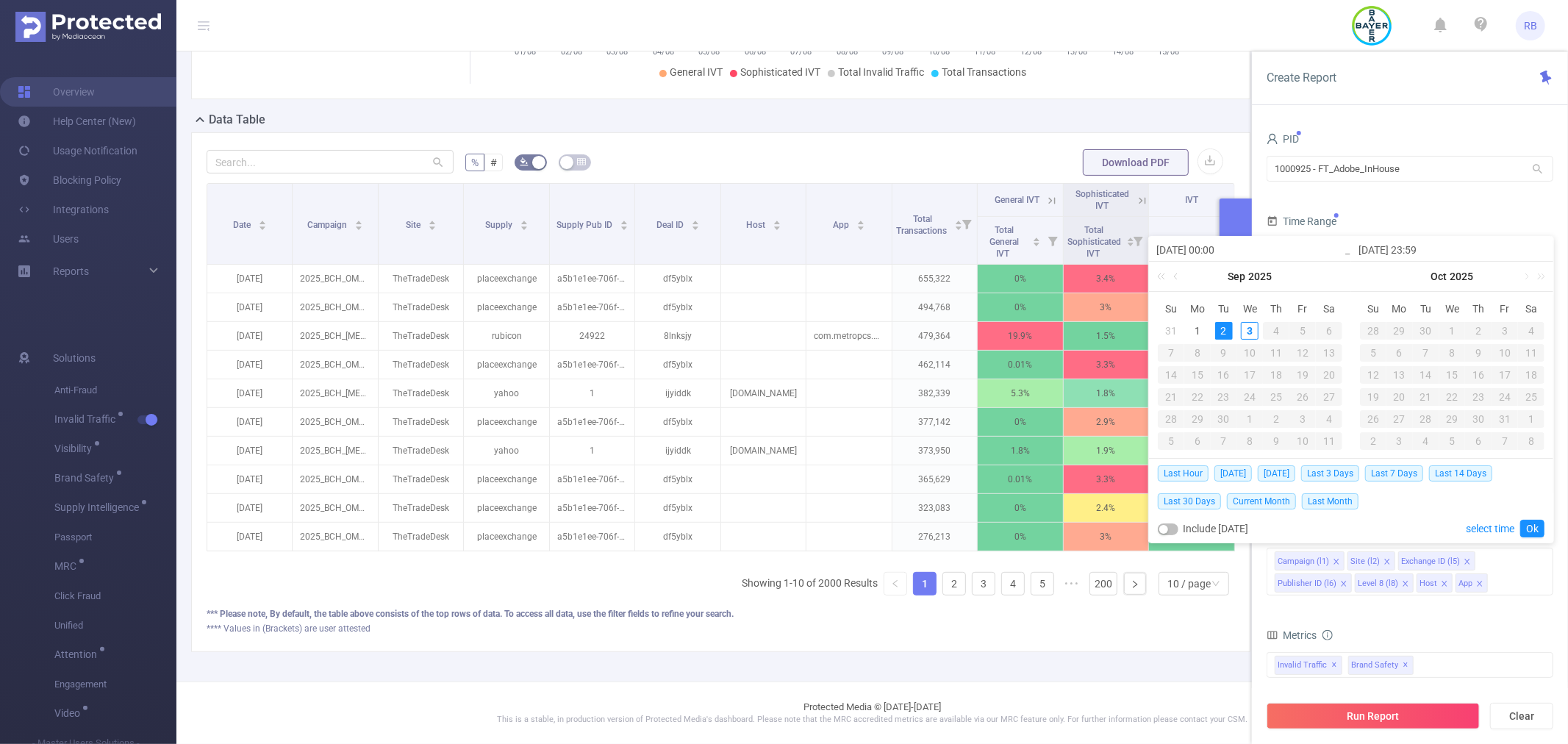
click at [1175, 530] on button "button" at bounding box center [1167, 529] width 21 height 12
type input "2025-09-03 23:59"
click at [1527, 522] on link "Ok" at bounding box center [1532, 529] width 24 height 18
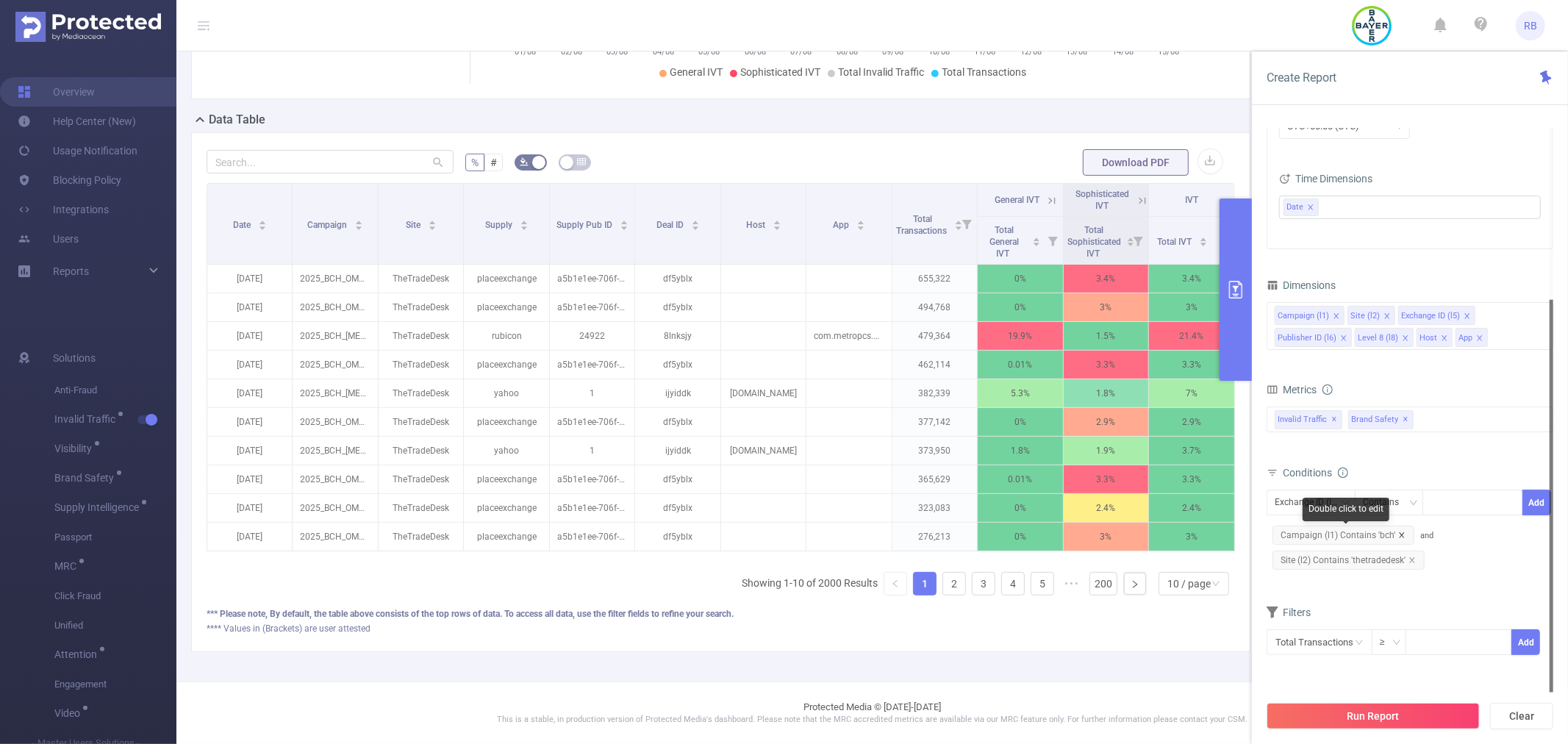
click at [1400, 533] on icon "icon: close" at bounding box center [1402, 535] width 7 height 7
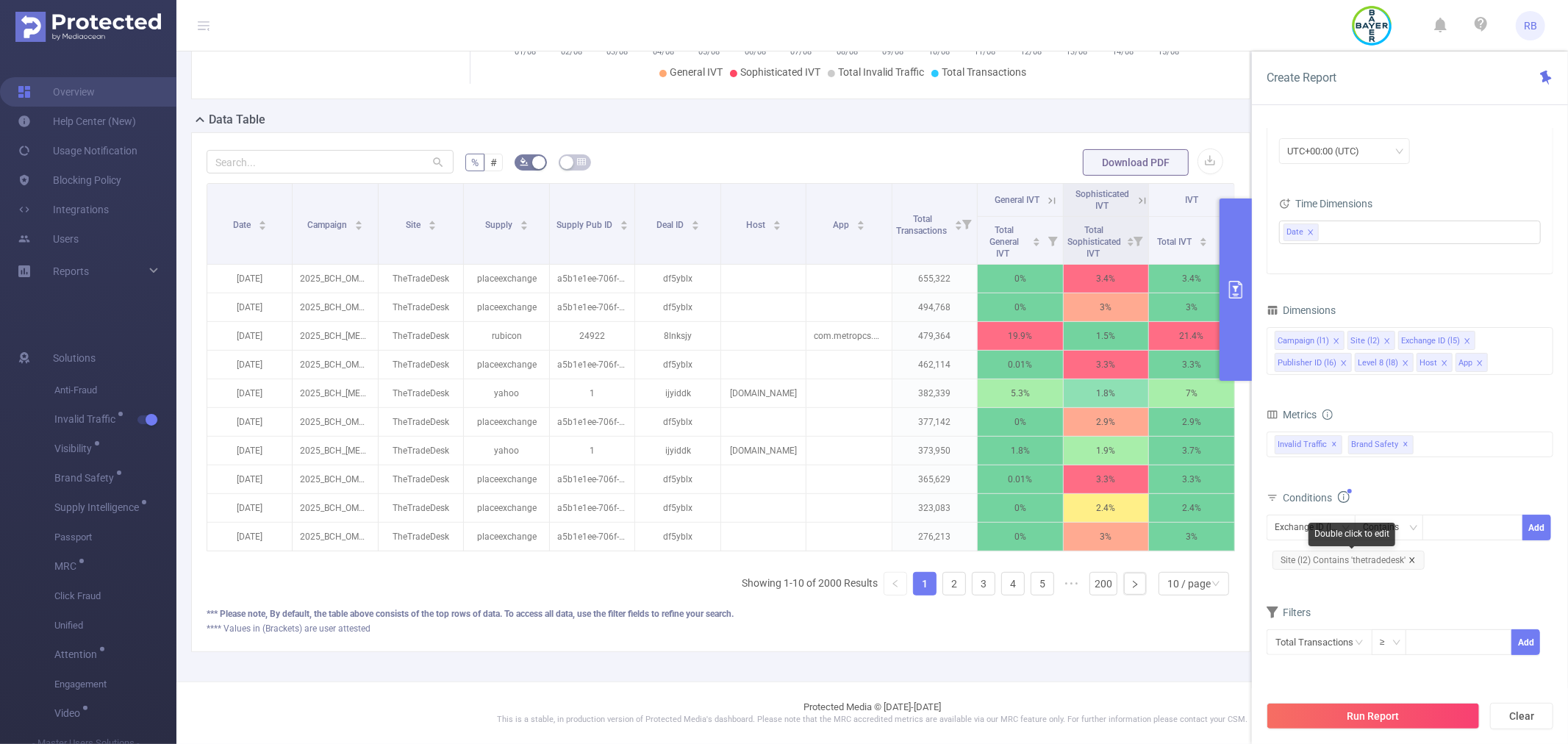
click at [1414, 557] on icon "icon: close" at bounding box center [1413, 560] width 7 height 7
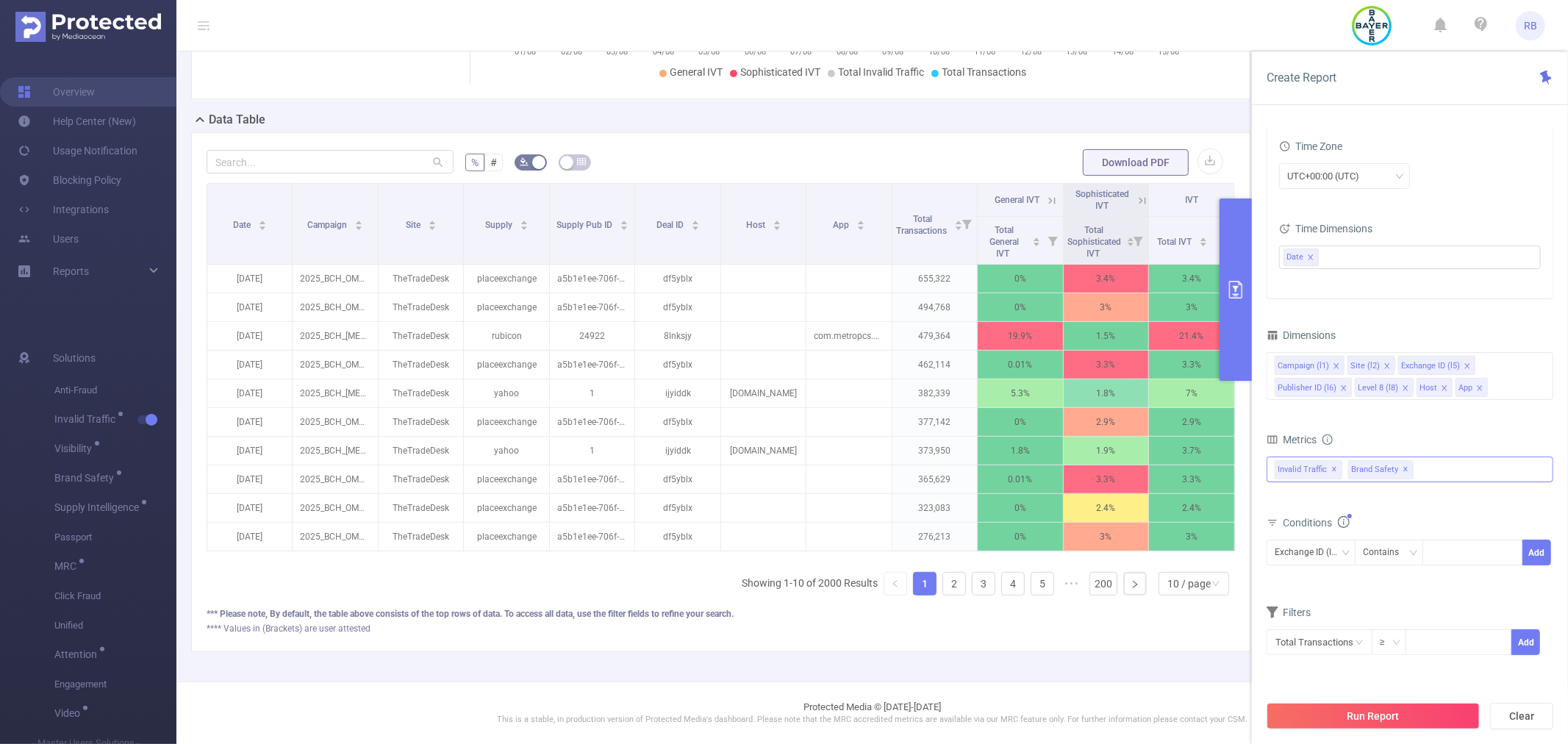
click at [1404, 468] on span "✕" at bounding box center [1406, 469] width 6 height 18
click at [1386, 688] on div at bounding box center [1409, 690] width 284 height 4
click at [1397, 707] on button "Run Report" at bounding box center [1373, 715] width 213 height 26
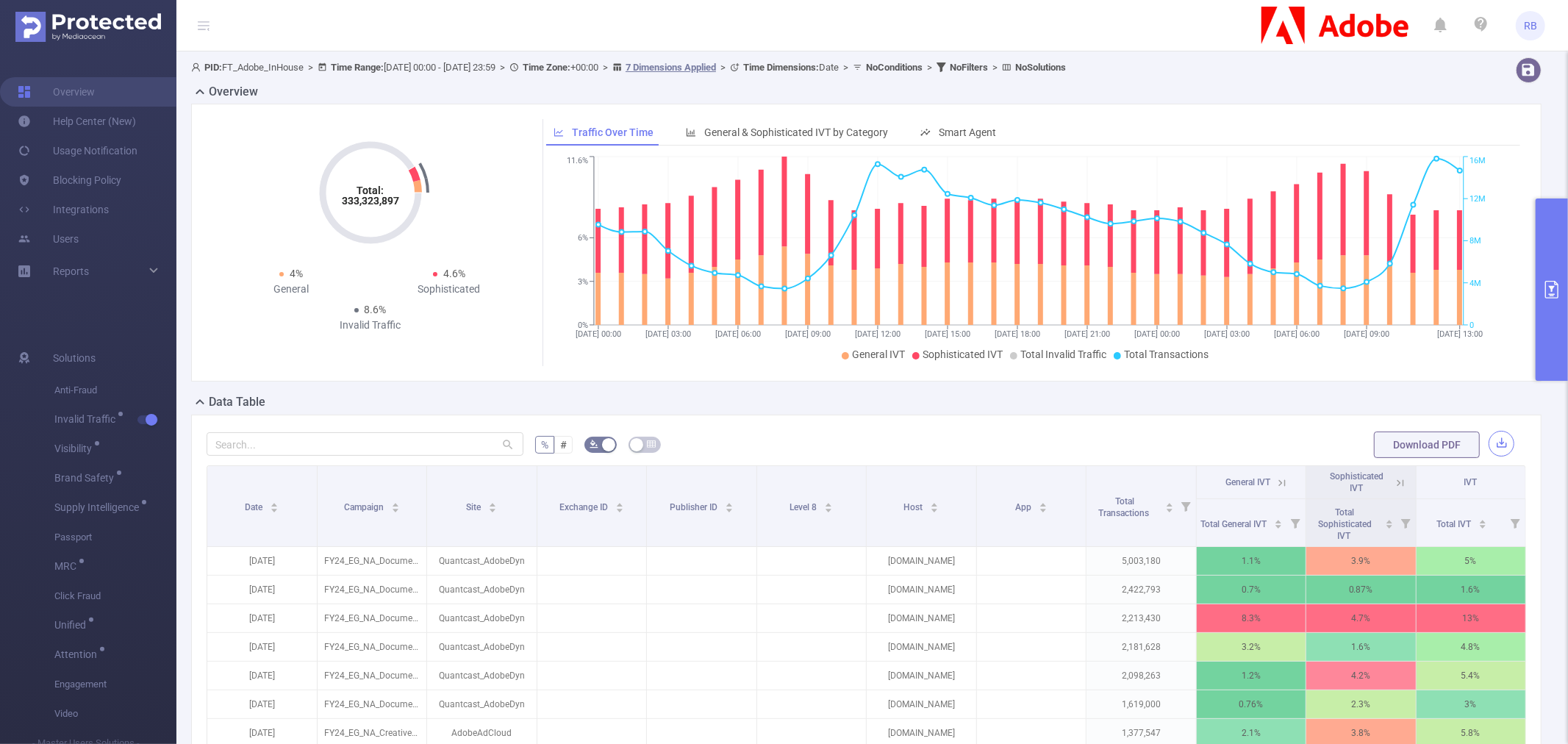
click at [1493, 446] on button "button" at bounding box center [1502, 443] width 26 height 26
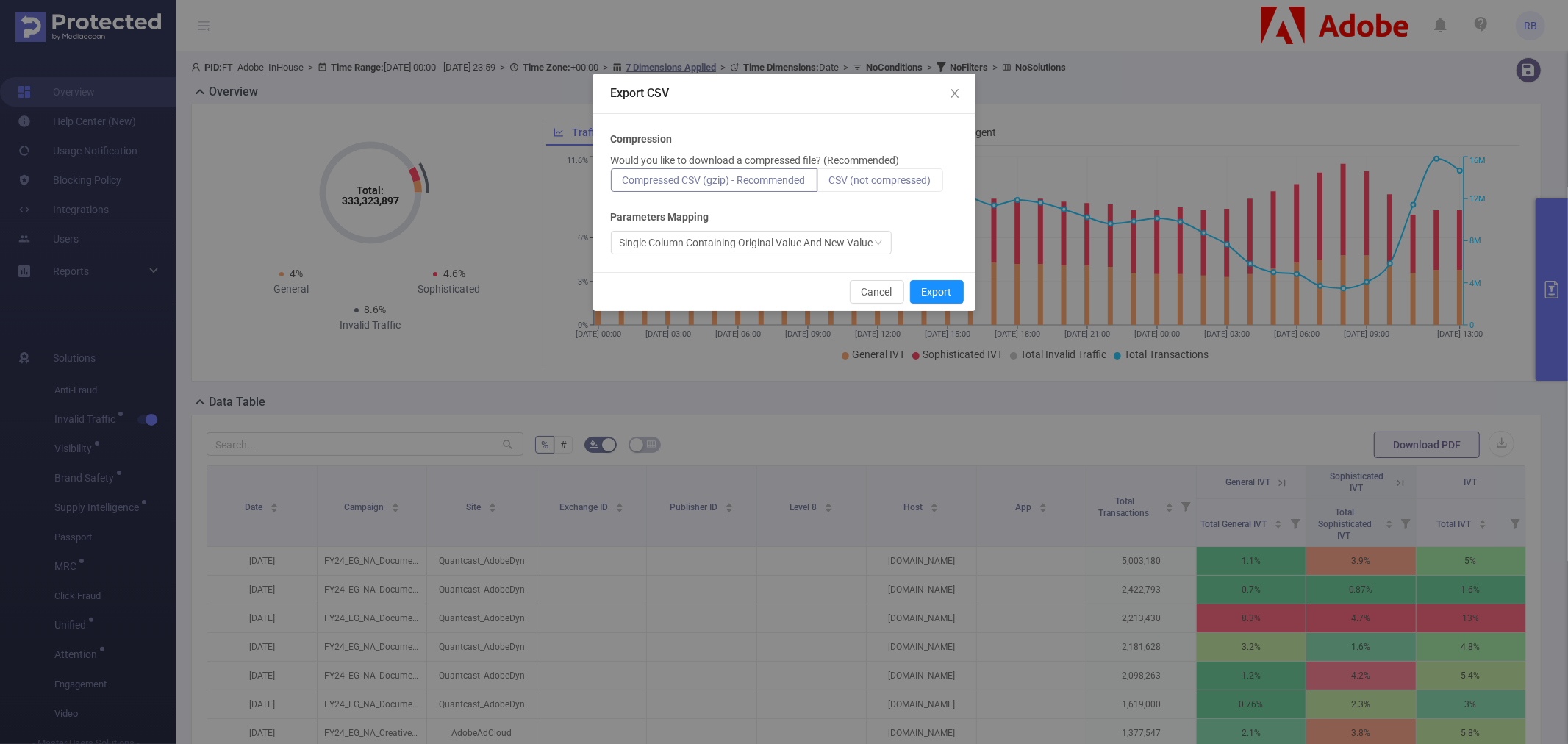
click at [850, 177] on span "CSV (not compressed)" at bounding box center [881, 179] width 102 height 12
click at [830, 184] on input "CSV (not compressed)" at bounding box center [830, 184] width 0 height 0
drag, startPoint x: 929, startPoint y: 285, endPoint x: 947, endPoint y: 293, distance: 19.7
click at [932, 285] on button "Export" at bounding box center [938, 292] width 54 height 23
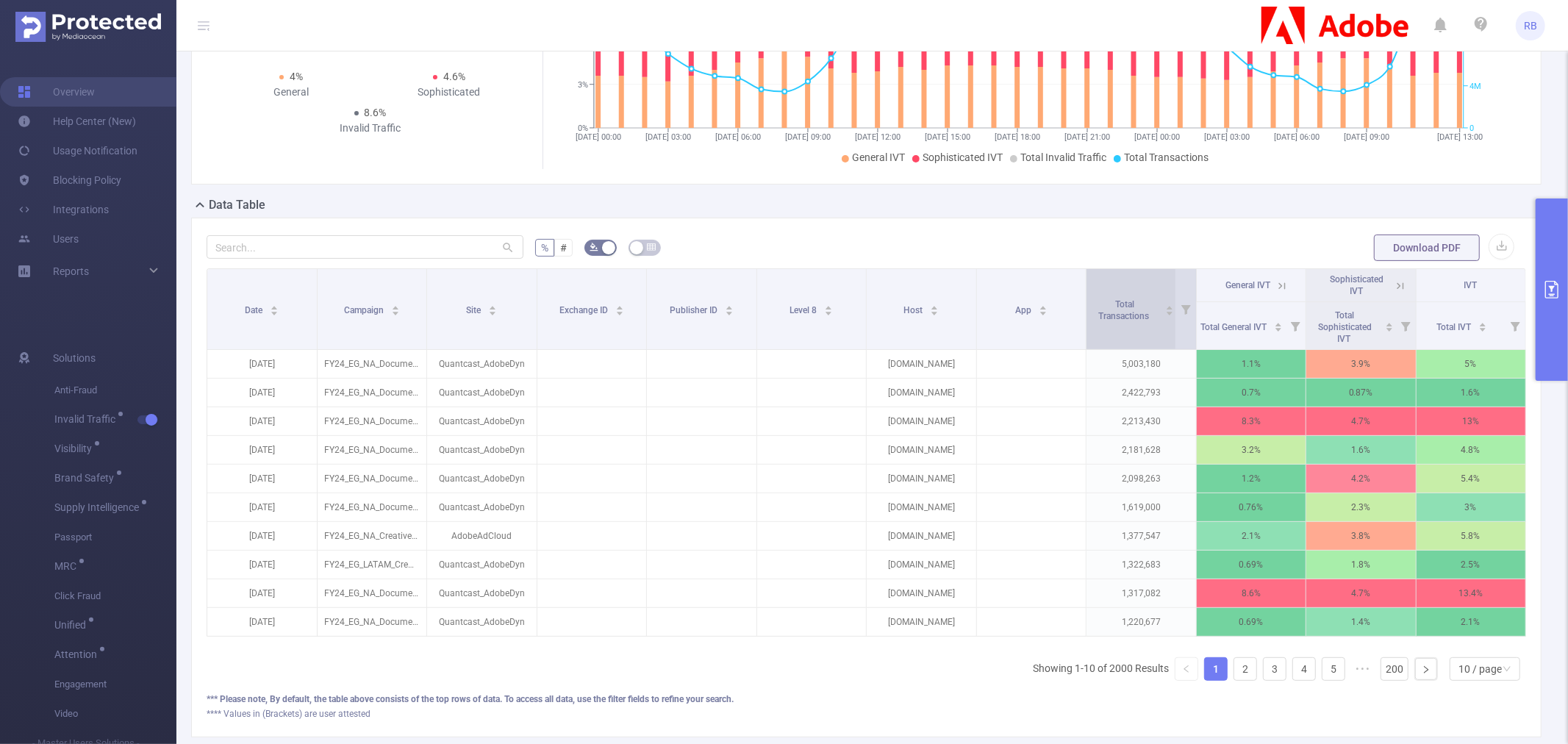
scroll to position [296, 0]
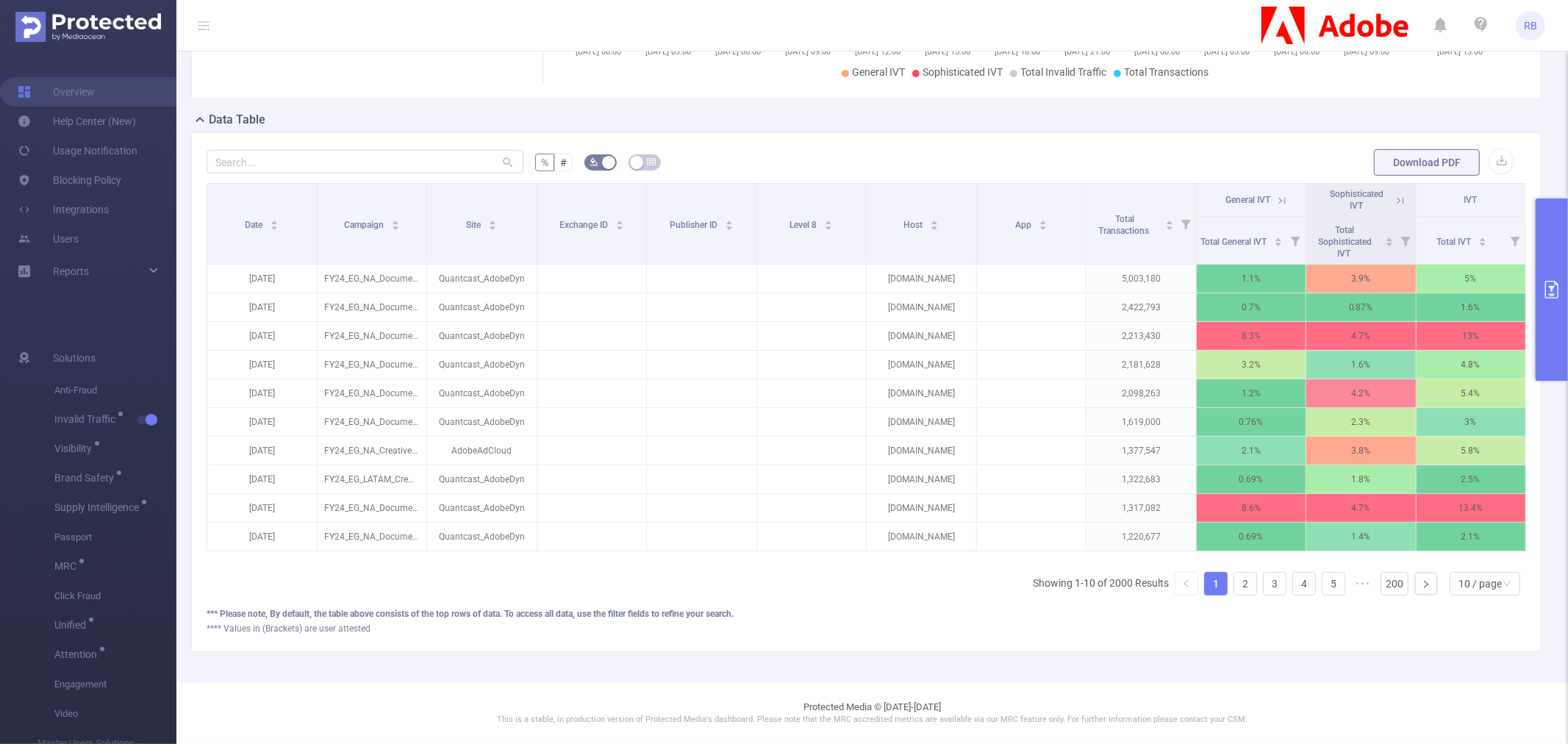
click at [1566, 302] on button "primary" at bounding box center [1552, 289] width 32 height 182
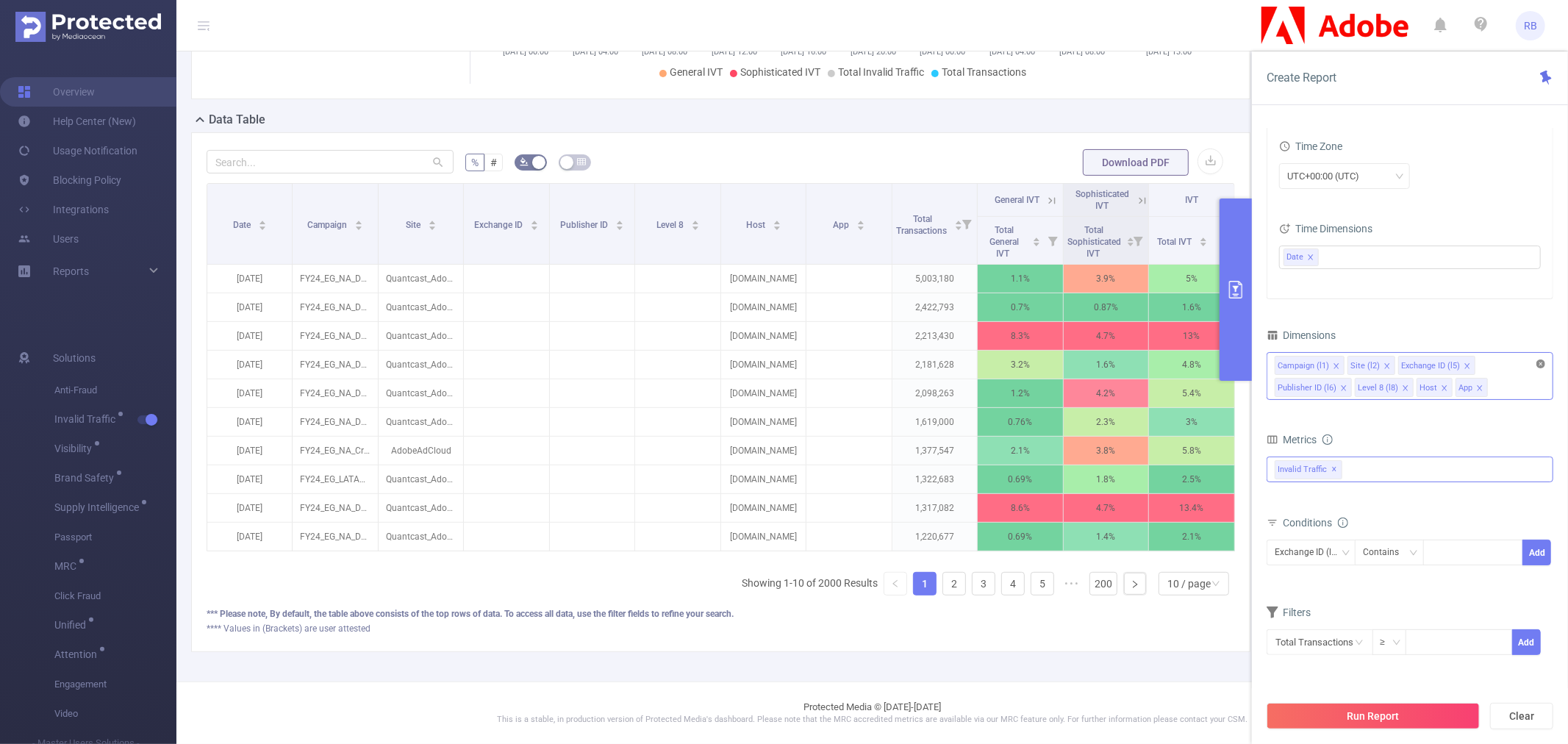
click at [1539, 362] on icon "icon: close-circle" at bounding box center [1541, 363] width 9 height 9
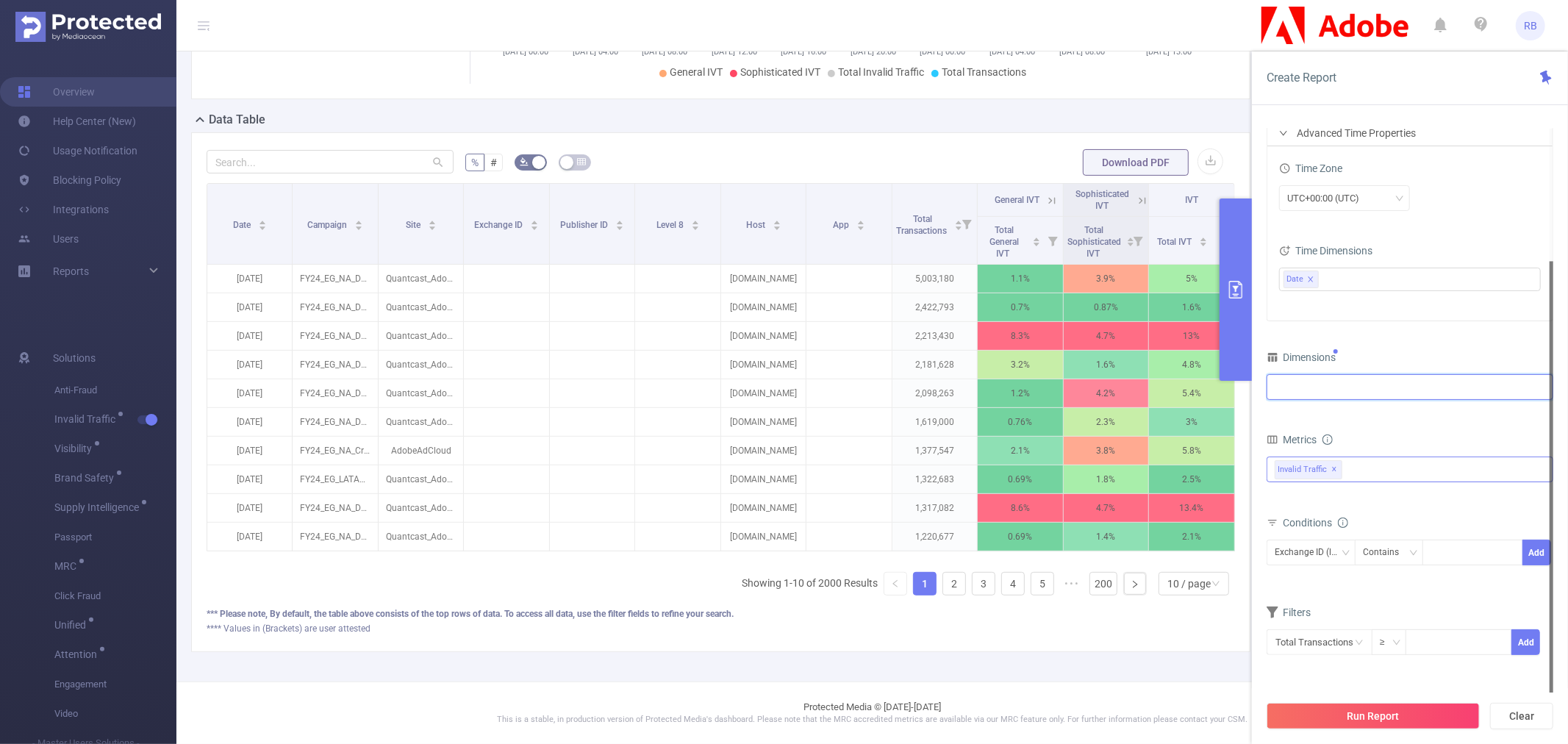
click at [1494, 378] on div at bounding box center [1410, 387] width 270 height 24
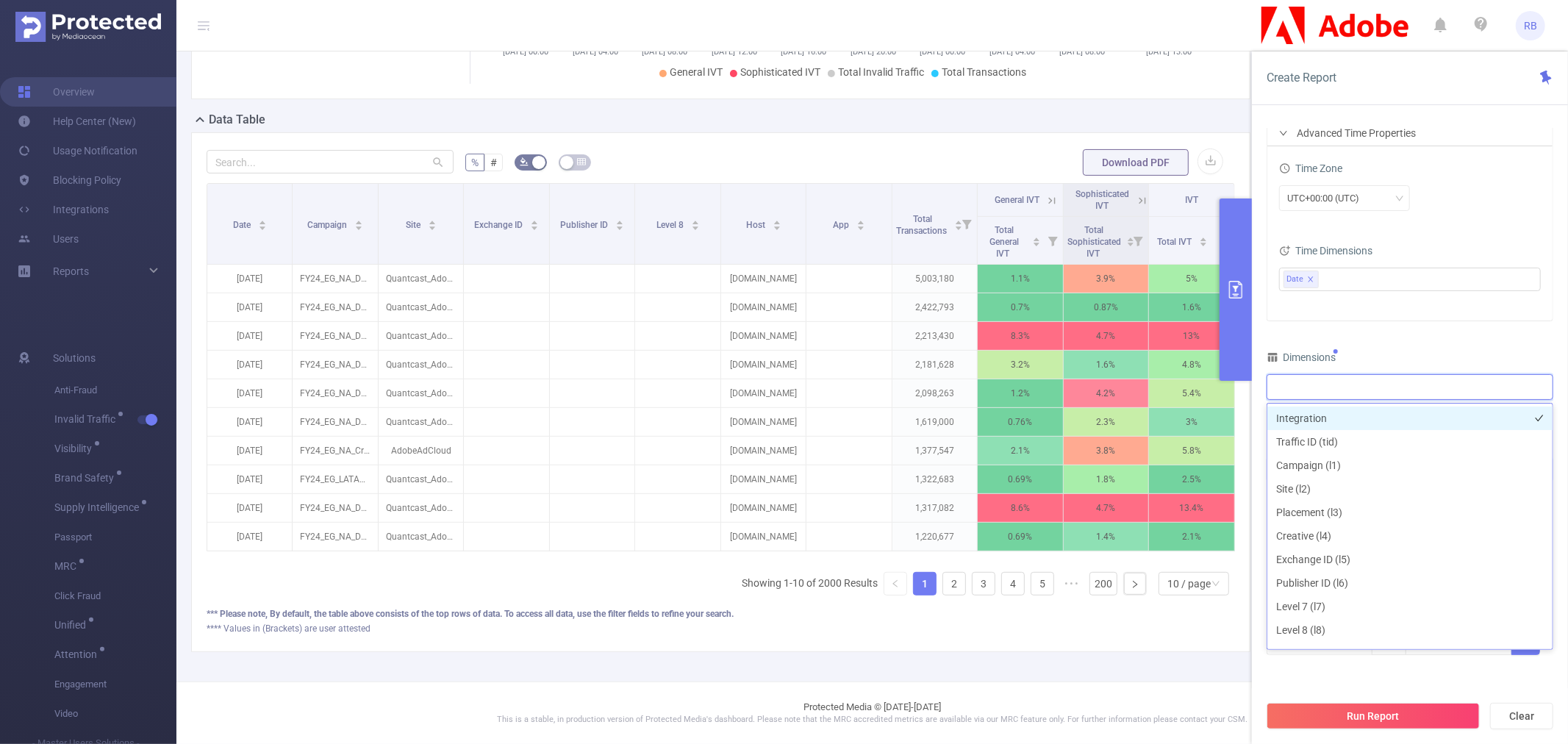
click at [1319, 411] on li "Integration" at bounding box center [1410, 418] width 286 height 23
click at [1397, 344] on div "PID 1000925 - FT_Adobe_InHouse 1000925 - FT_Adobe_InHouse Time Range 2025-09-02…" at bounding box center [1410, 314] width 286 height 719
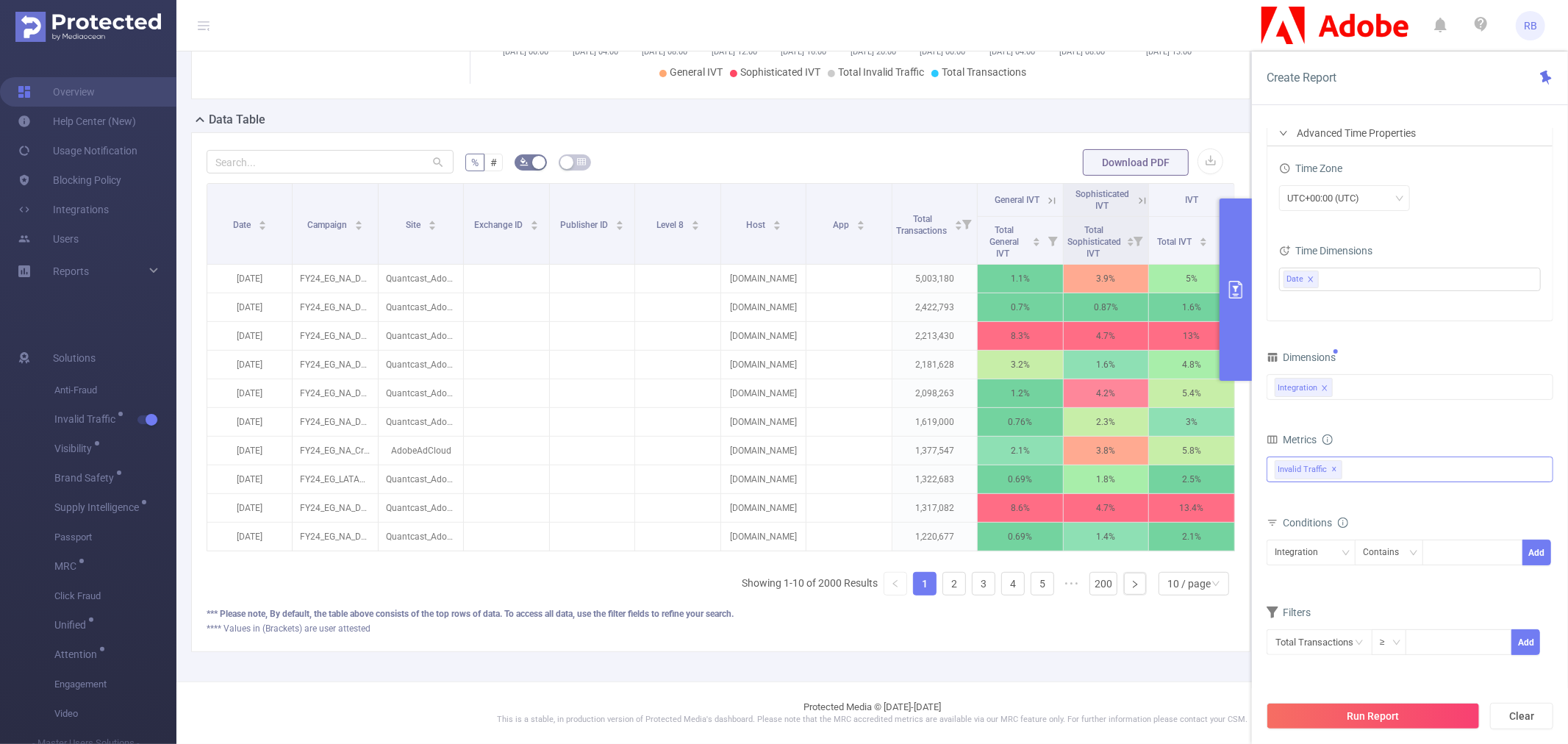
click at [1340, 472] on span "Invalid Traffic ✕" at bounding box center [1308, 469] width 67 height 19
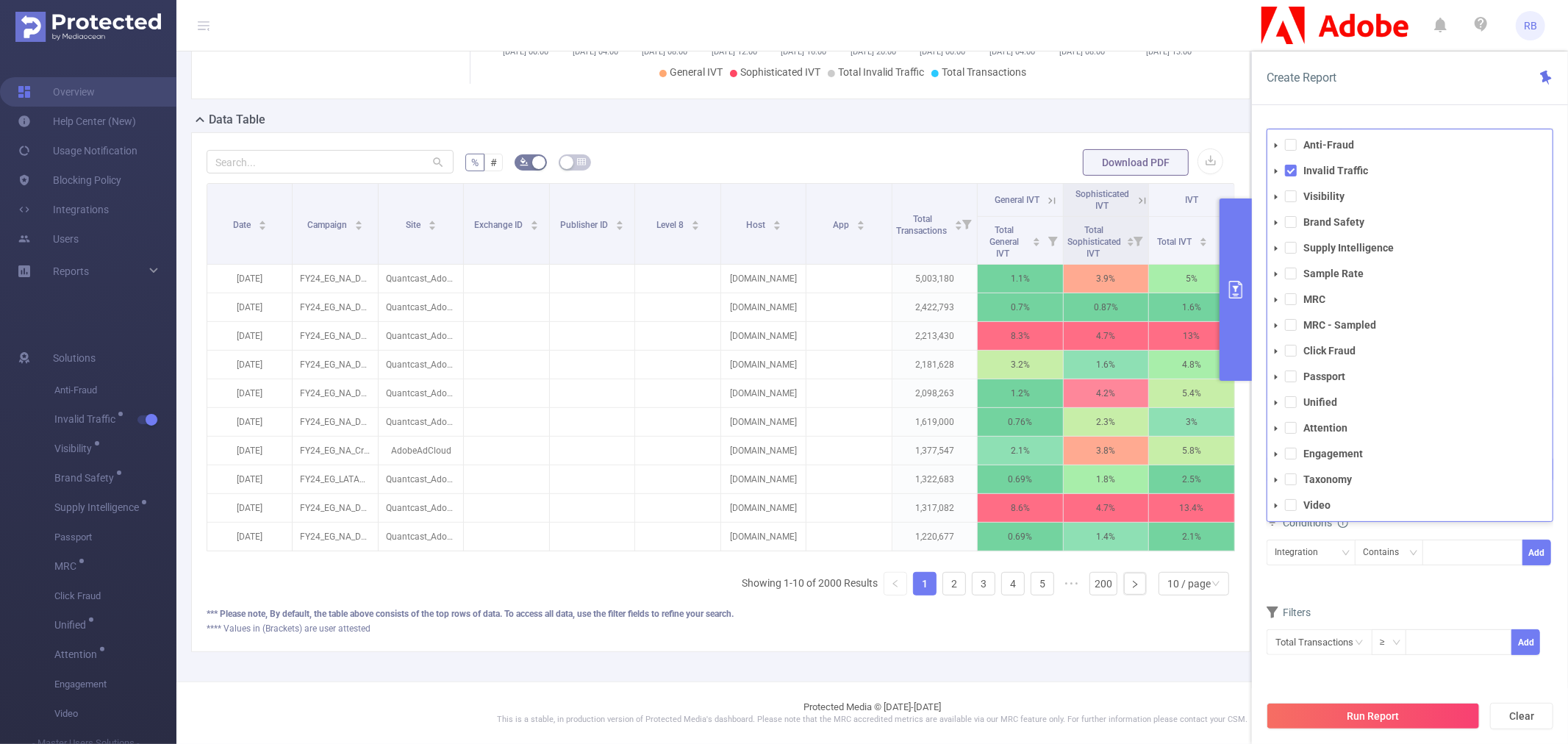
click at [1276, 168] on icon "icon: caret-down" at bounding box center [1276, 171] width 7 height 7
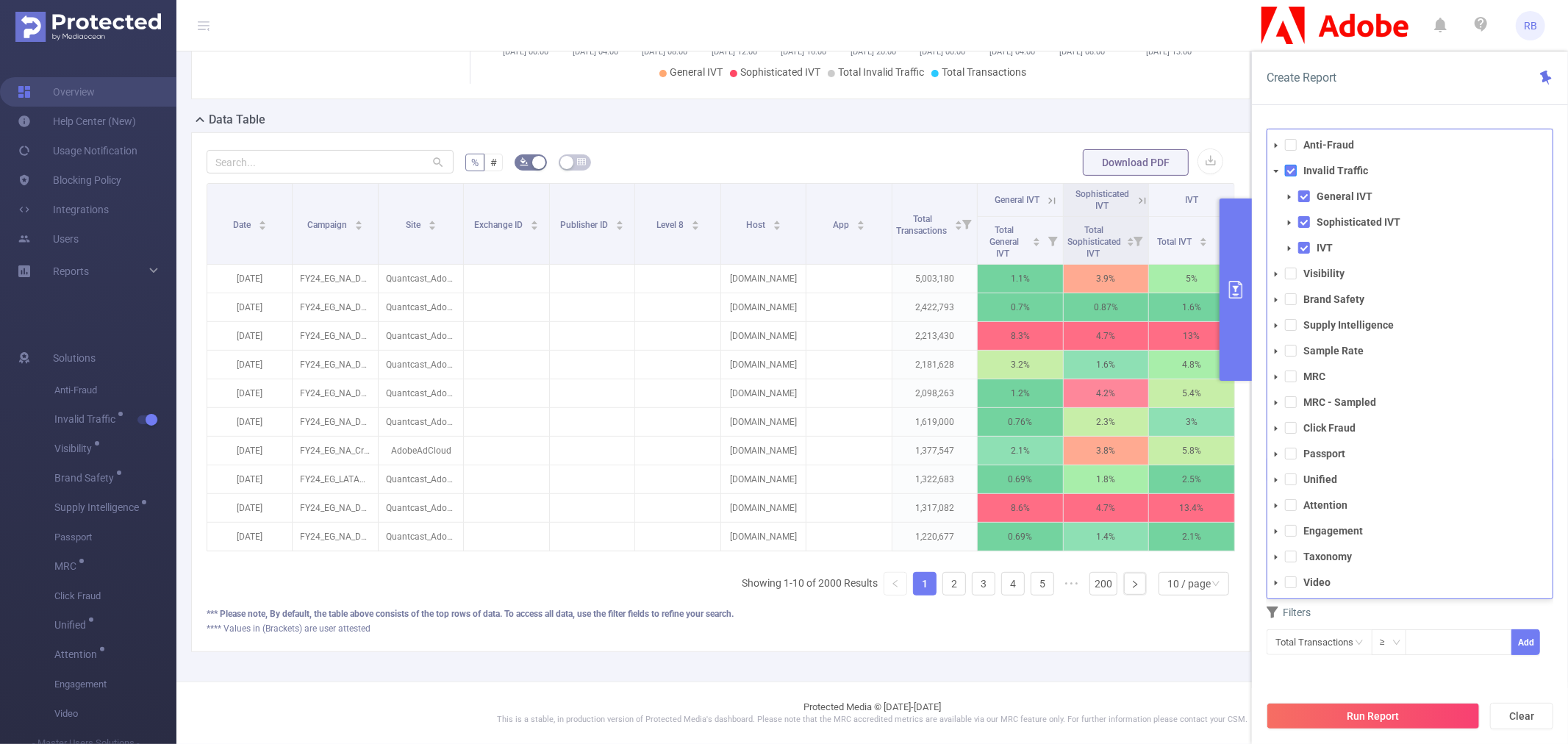
click at [1294, 176] on span at bounding box center [1291, 170] width 12 height 12
click at [1302, 196] on span at bounding box center [1304, 198] width 12 height 12
click at [1299, 222] on span at bounding box center [1304, 222] width 12 height 12
click at [1294, 223] on span at bounding box center [1290, 223] width 18 height 18
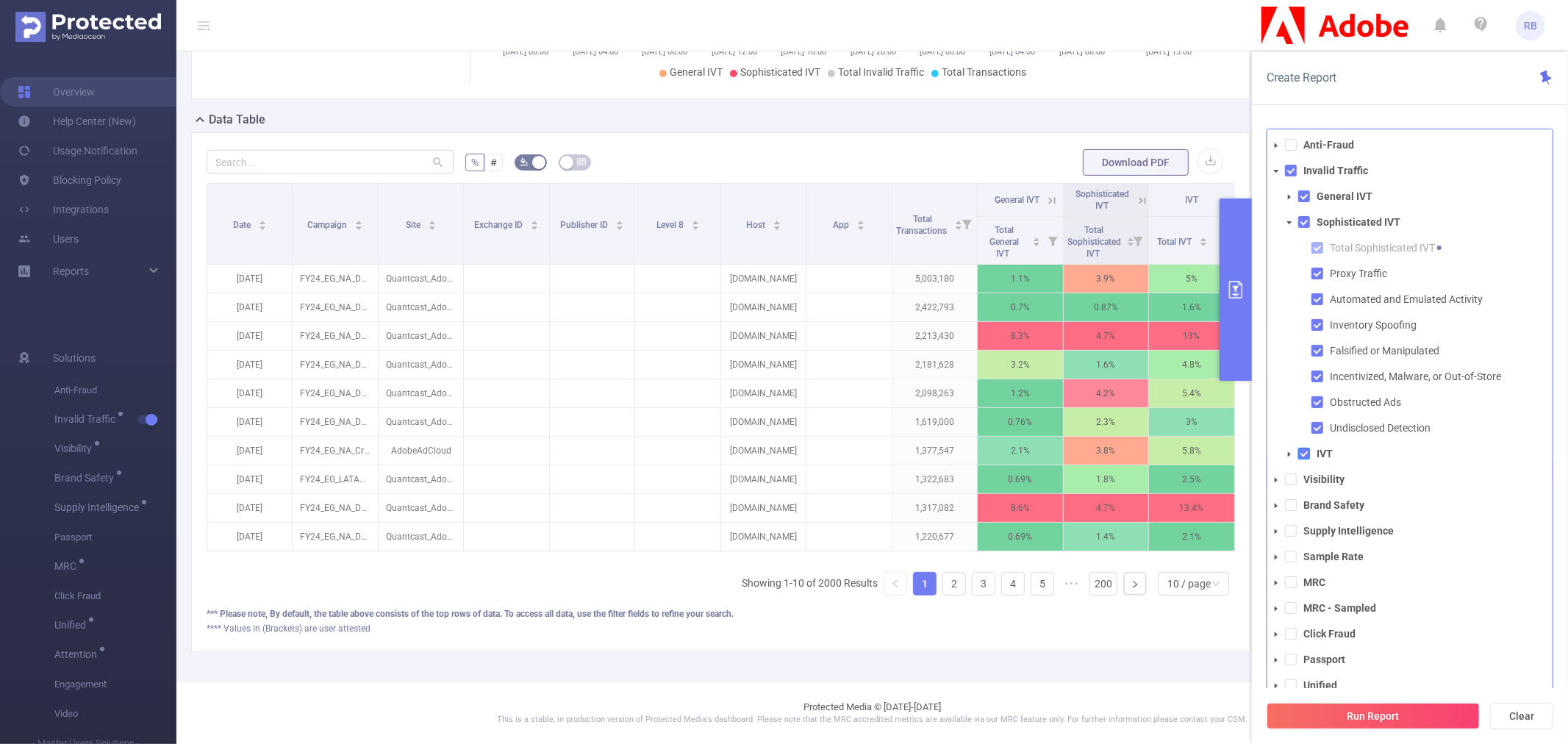
click at [1306, 452] on span at bounding box center [1304, 453] width 12 height 12
click at [1286, 452] on icon "icon: caret-down" at bounding box center [1290, 454] width 7 height 7
click at [1299, 444] on li "IVT Total IVT" at bounding box center [1416, 467] width 272 height 46
click at [1304, 457] on span at bounding box center [1304, 453] width 12 height 12
click at [1304, 452] on span at bounding box center [1304, 453] width 12 height 12
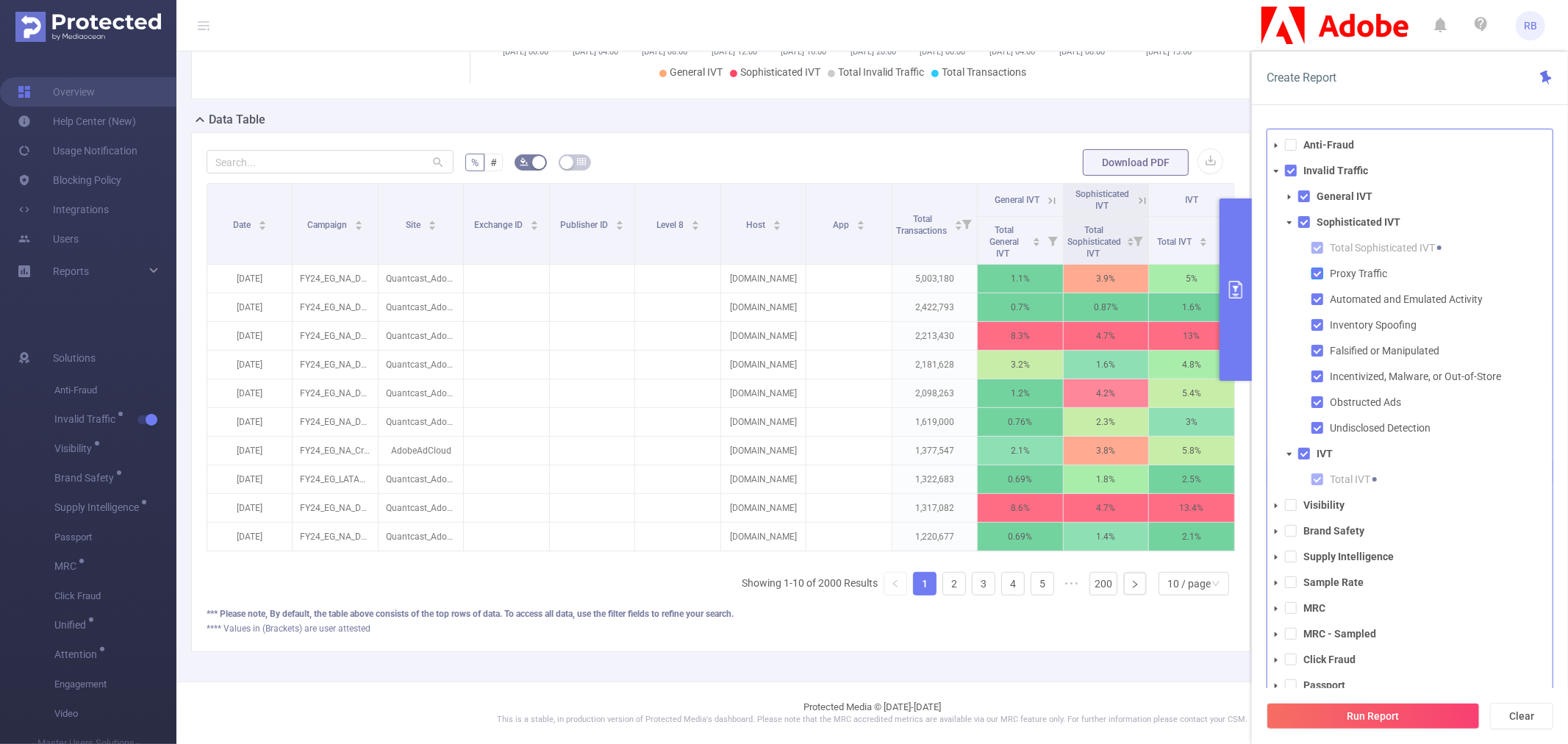
click at [1319, 279] on span at bounding box center [1317, 273] width 12 height 12
click at [1321, 706] on button "Run Report" at bounding box center [1373, 715] width 213 height 26
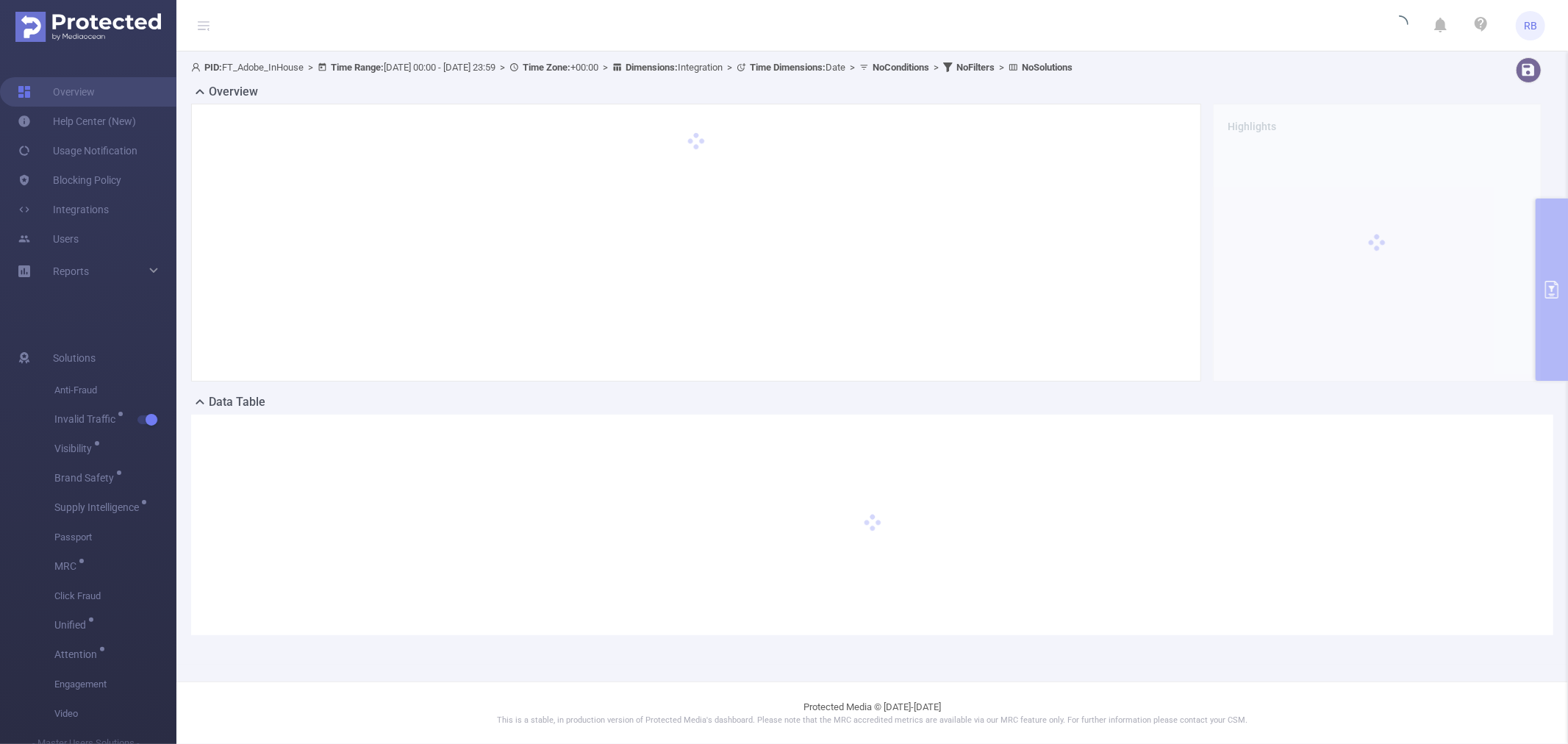
scroll to position [0, 0]
